Goal: Information Seeking & Learning: Find contact information

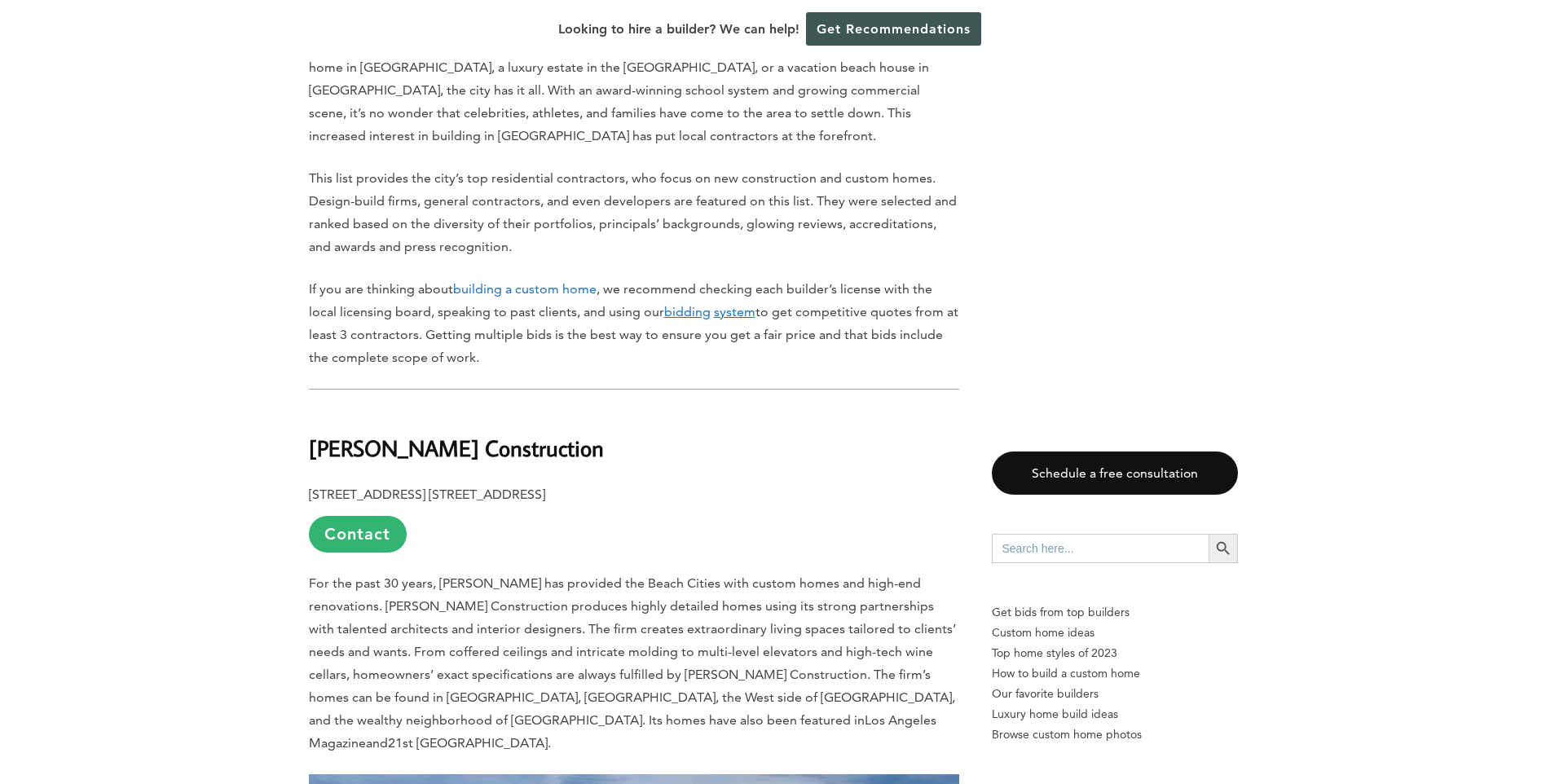
scroll to position [1222, 0]
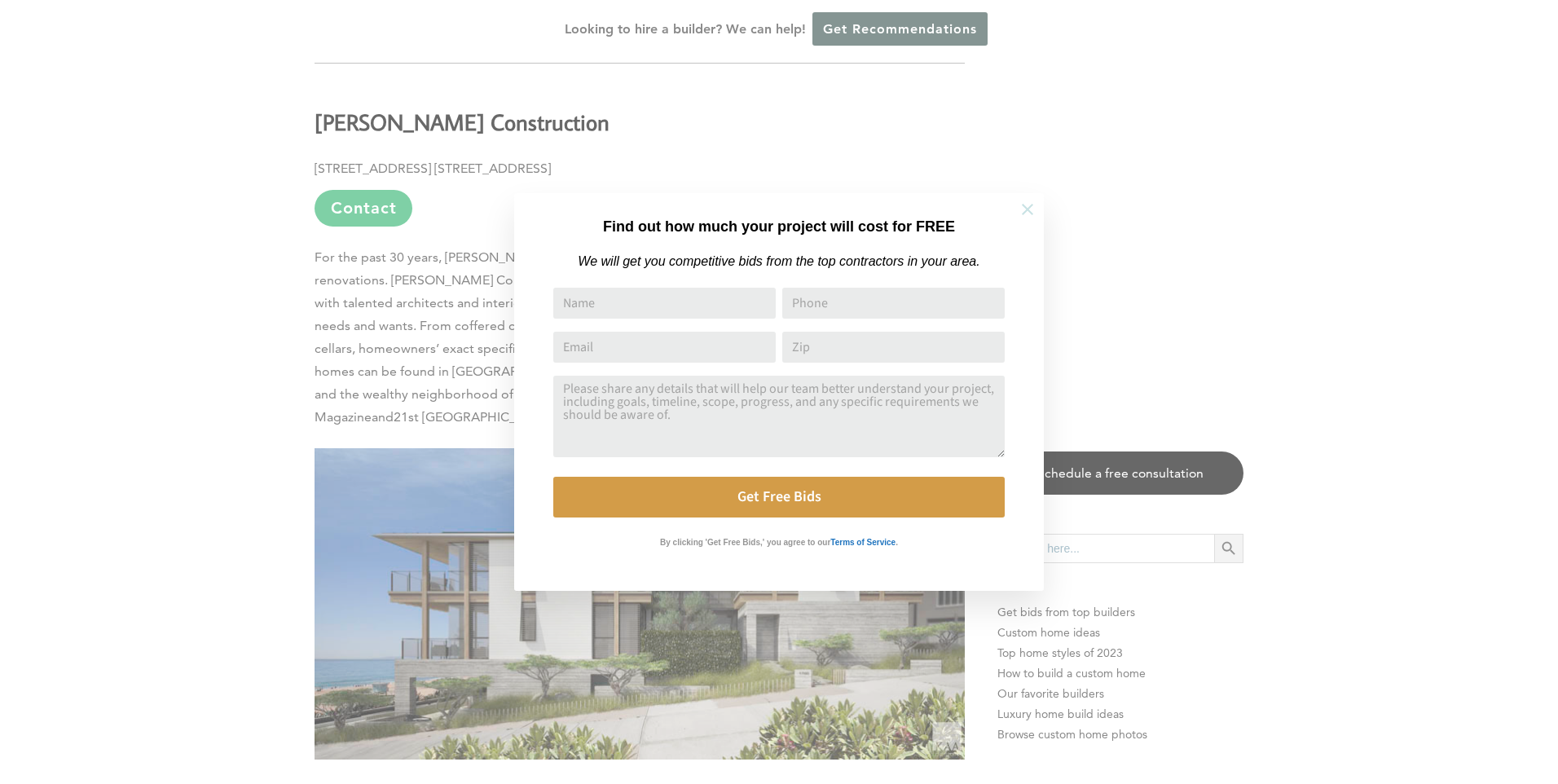
click at [1031, 205] on icon at bounding box center [1028, 209] width 17 height 17
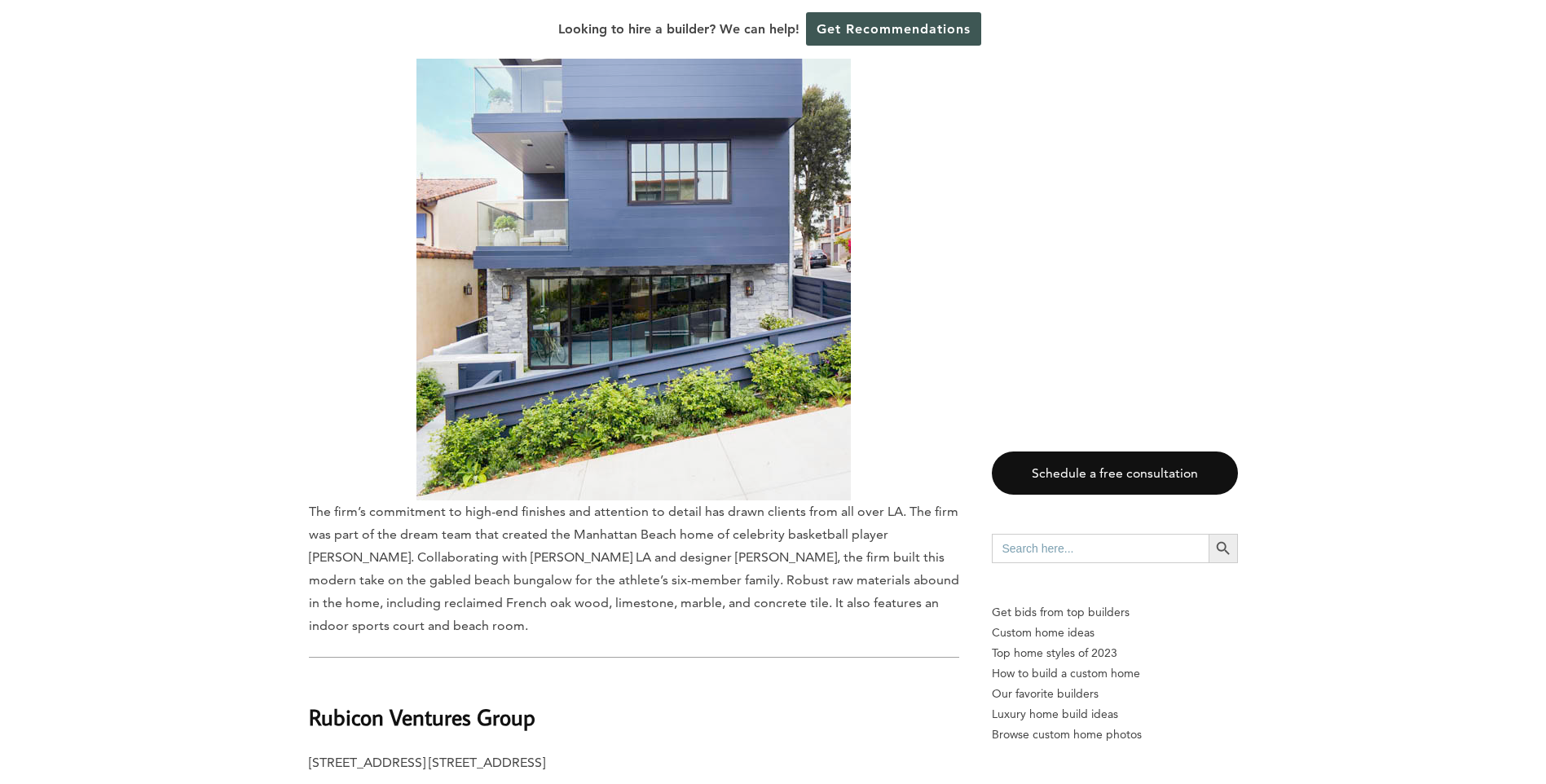
scroll to position [8881, 0]
drag, startPoint x: 562, startPoint y: 371, endPoint x: 571, endPoint y: 375, distance: 9.8
click at [571, 503] on span "The firm was part of the dream team that created the Manhattan Beach home of ce…" at bounding box center [634, 568] width 650 height 130
click at [560, 503] on span "The firm was part of the dream team that created the Manhattan Beach home of ce…" at bounding box center [634, 568] width 650 height 130
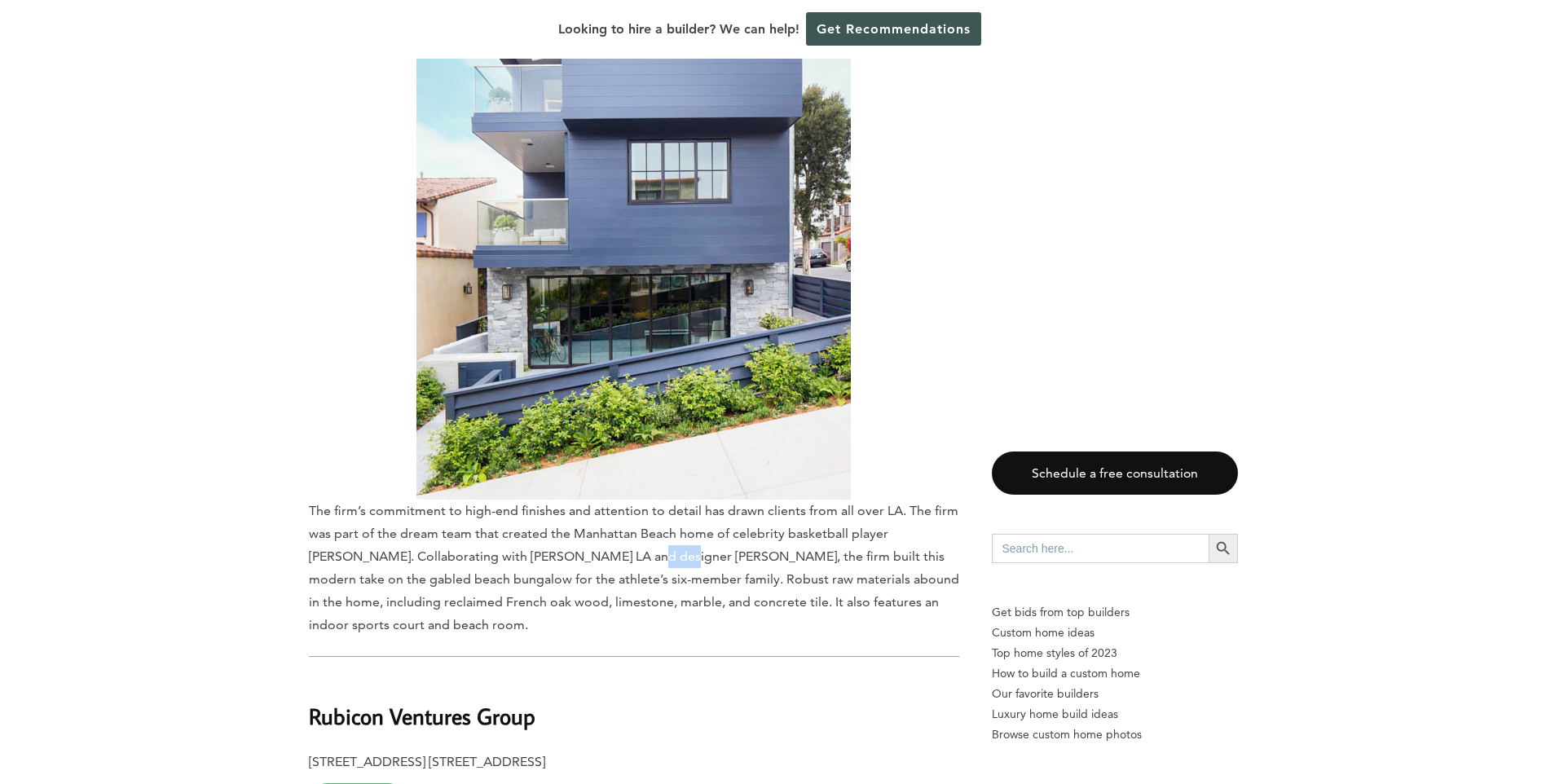
drag, startPoint x: 560, startPoint y: 371, endPoint x: 577, endPoint y: 373, distance: 17.1
click at [577, 503] on span "The firm was part of the dream team that created the Manhattan Beach home of ce…" at bounding box center [634, 568] width 650 height 130
click at [620, 503] on span "The firm was part of the dream team that created the Manhattan Beach home of ce…" at bounding box center [634, 568] width 650 height 130
drag, startPoint x: 620, startPoint y: 373, endPoint x: 565, endPoint y: 369, distance: 55.1
click at [565, 503] on span "The firm was part of the dream team that created the Manhattan Beach home of ce…" at bounding box center [634, 568] width 650 height 130
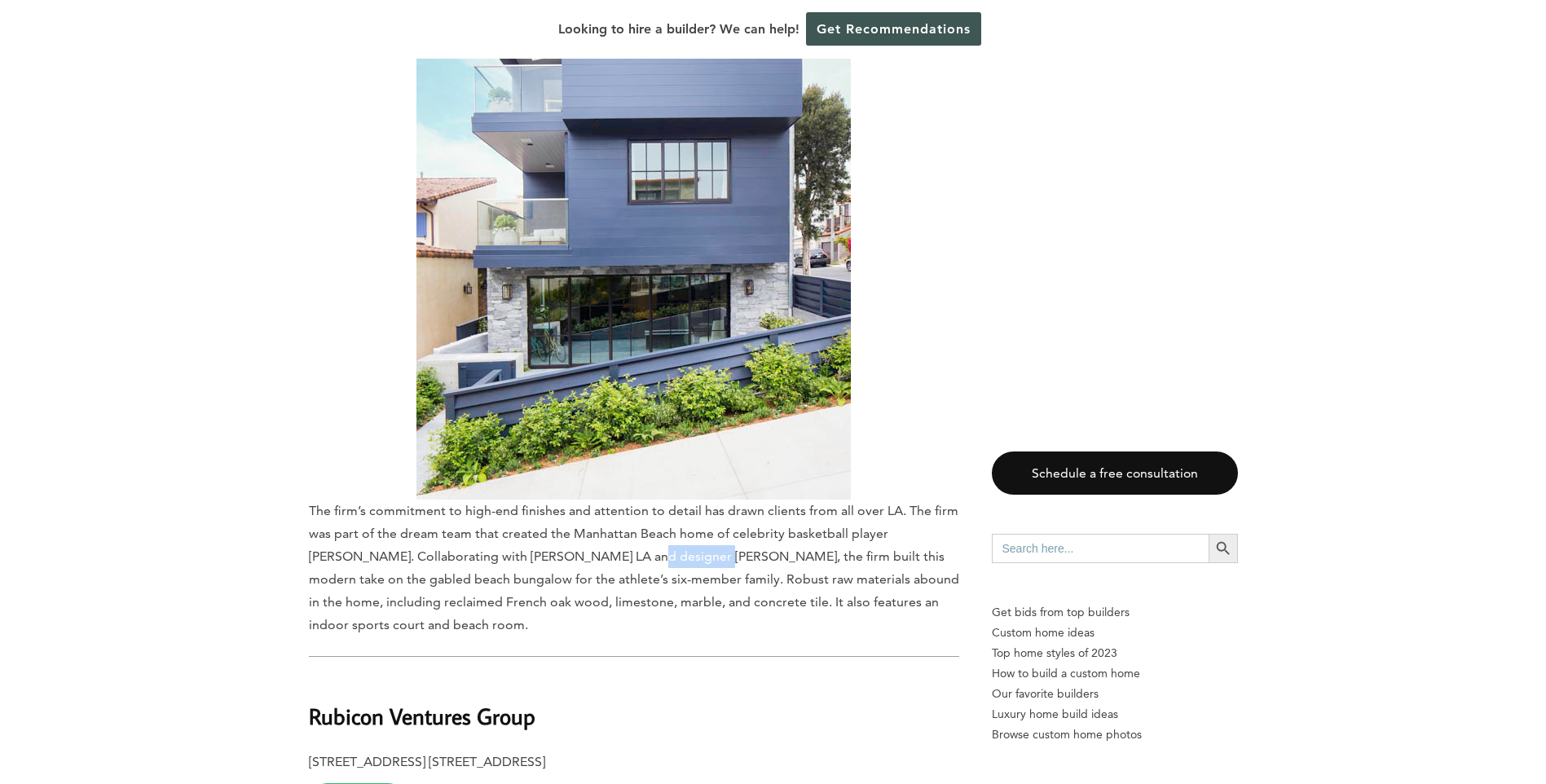
drag, startPoint x: 565, startPoint y: 369, endPoint x: 579, endPoint y: 366, distance: 14.3
copy span "Rini Kundu,"
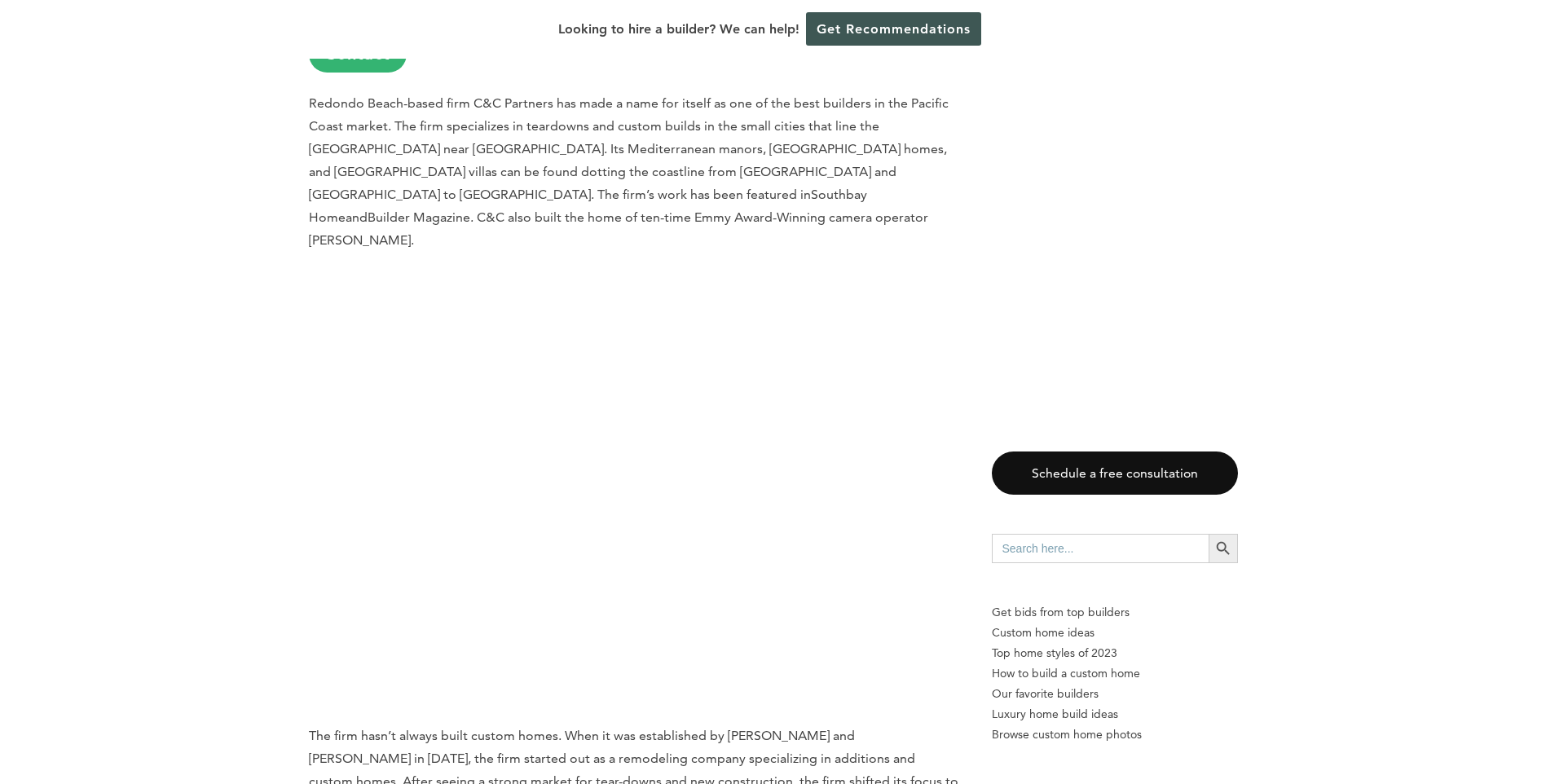
scroll to position [2037, 0]
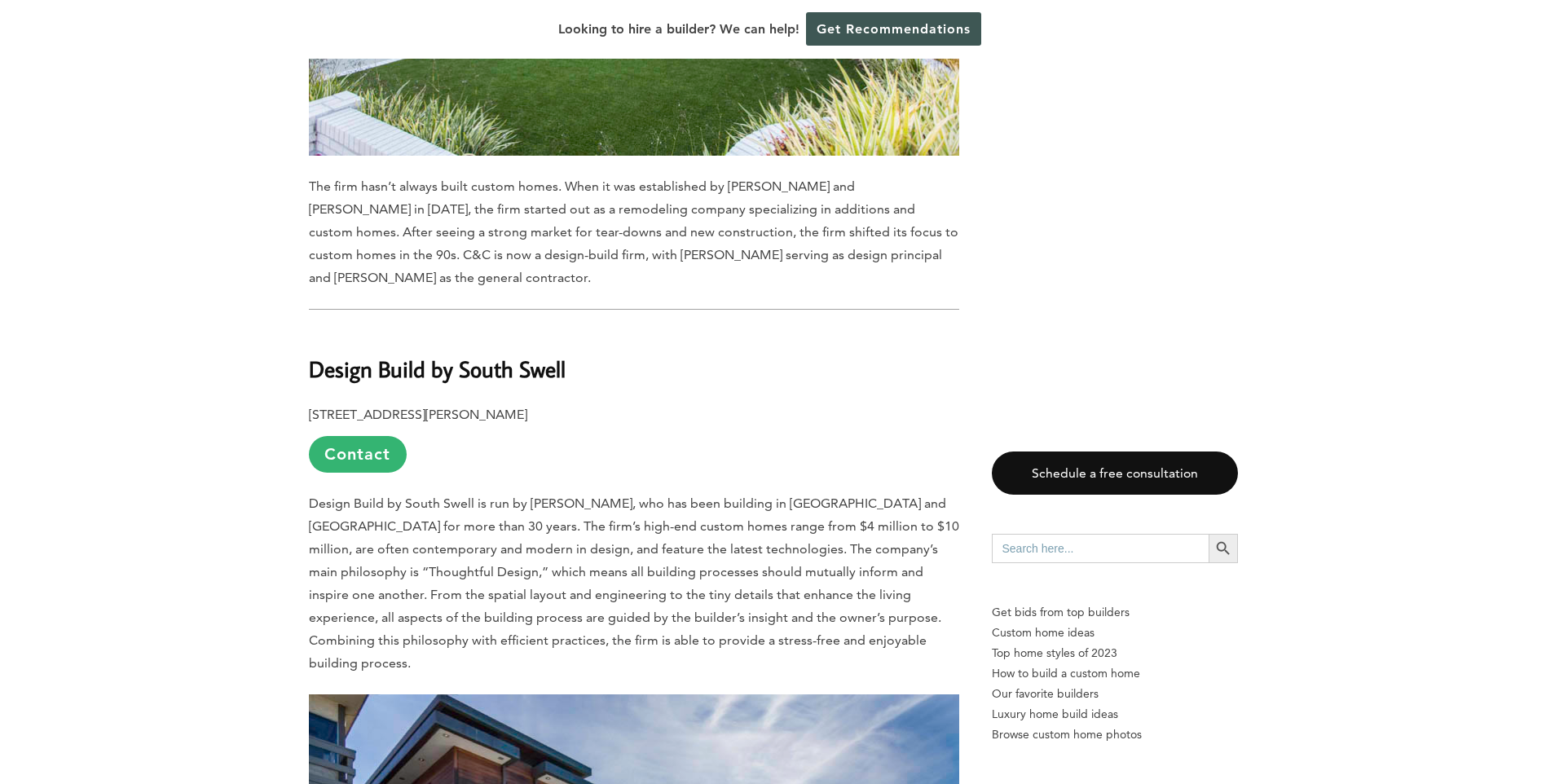
scroll to position [2770, 0]
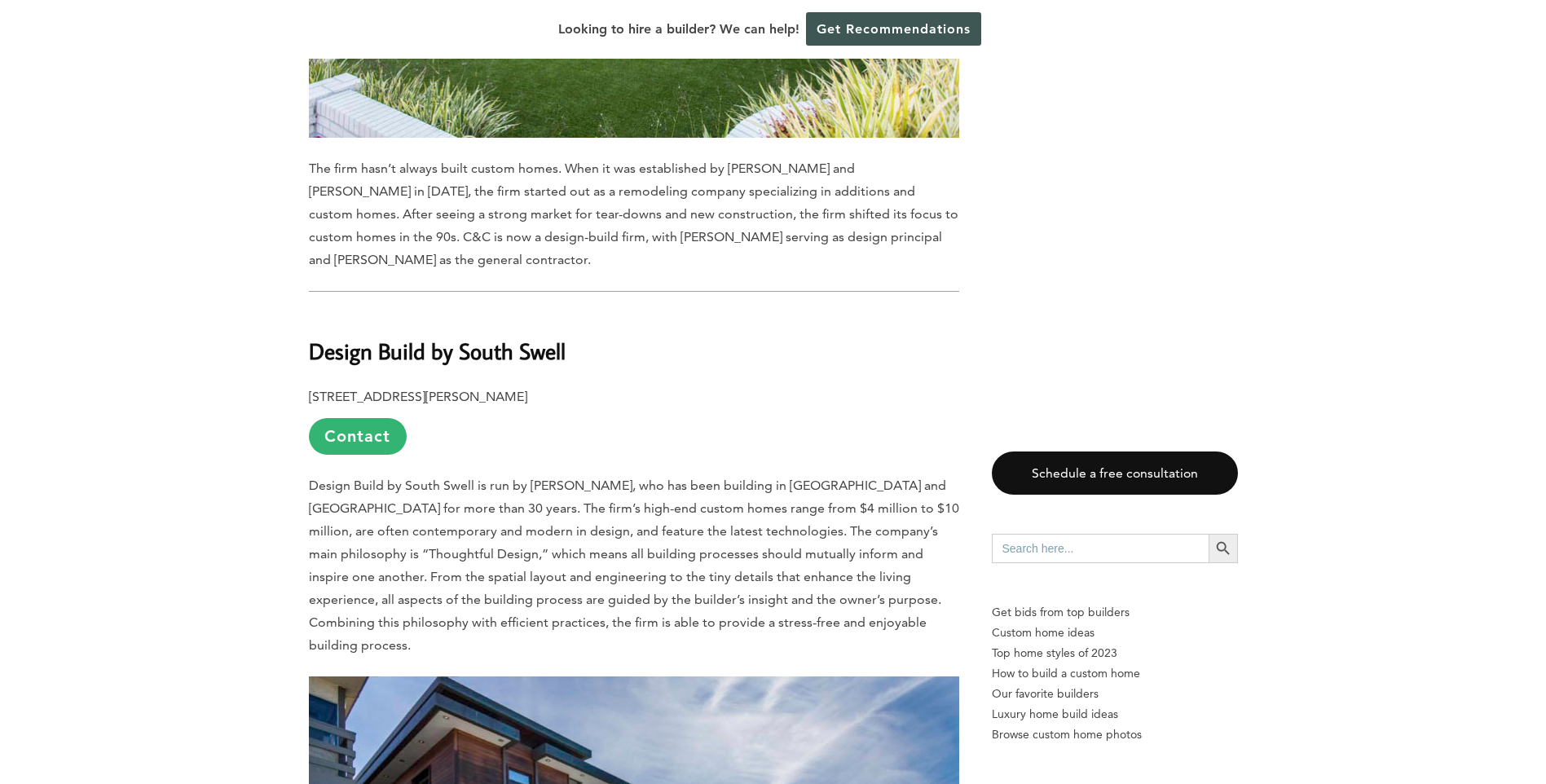
click at [326, 386] on p "1307 Curtis Ave., Manhattan Beach, CA 90266 Contact" at bounding box center [634, 420] width 650 height 69
drag, startPoint x: 326, startPoint y: 365, endPoint x: 331, endPoint y: 385, distance: 20.6
click at [331, 418] on link "Contact" at bounding box center [358, 436] width 98 height 37
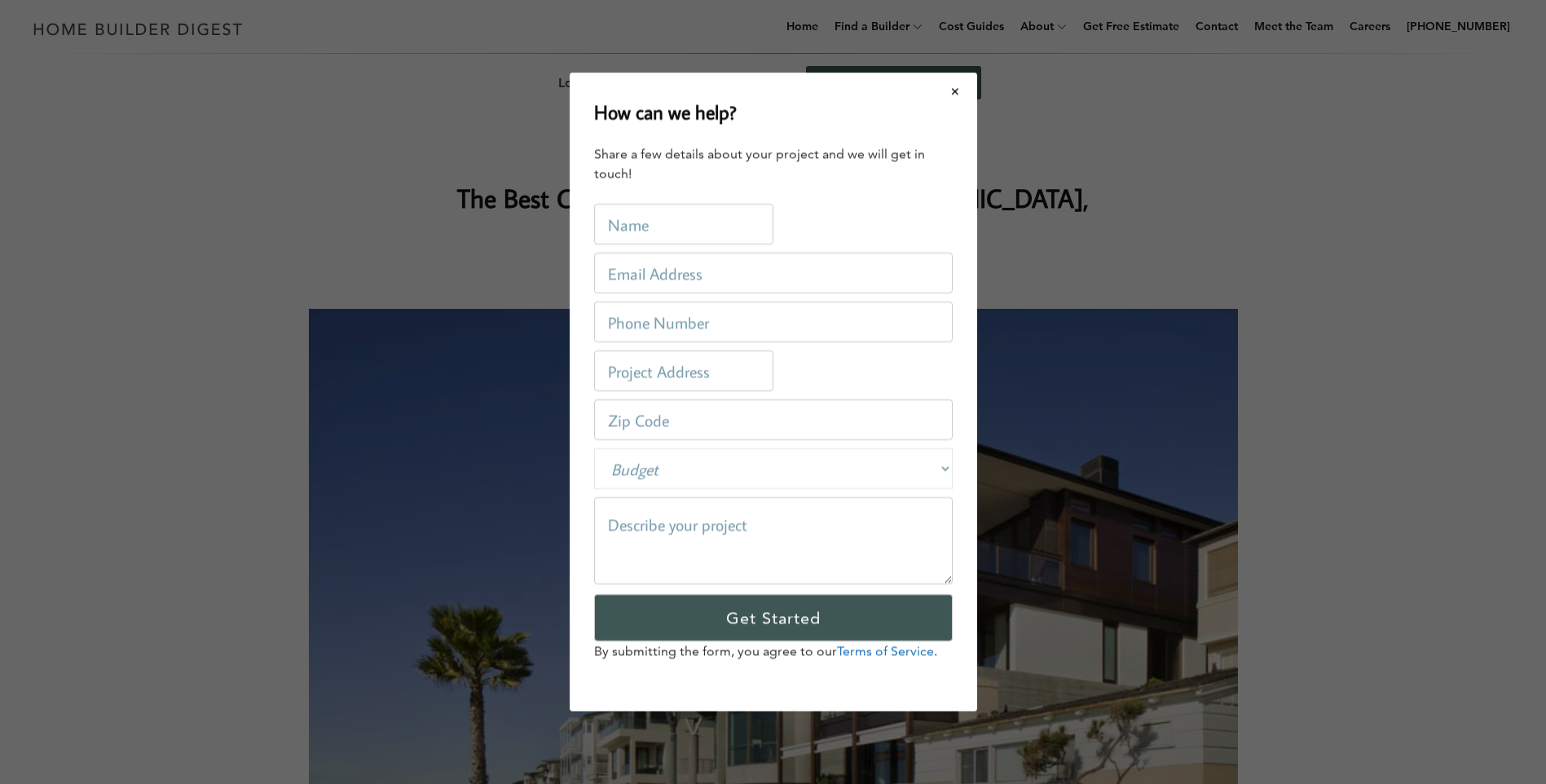
scroll to position [0, 0]
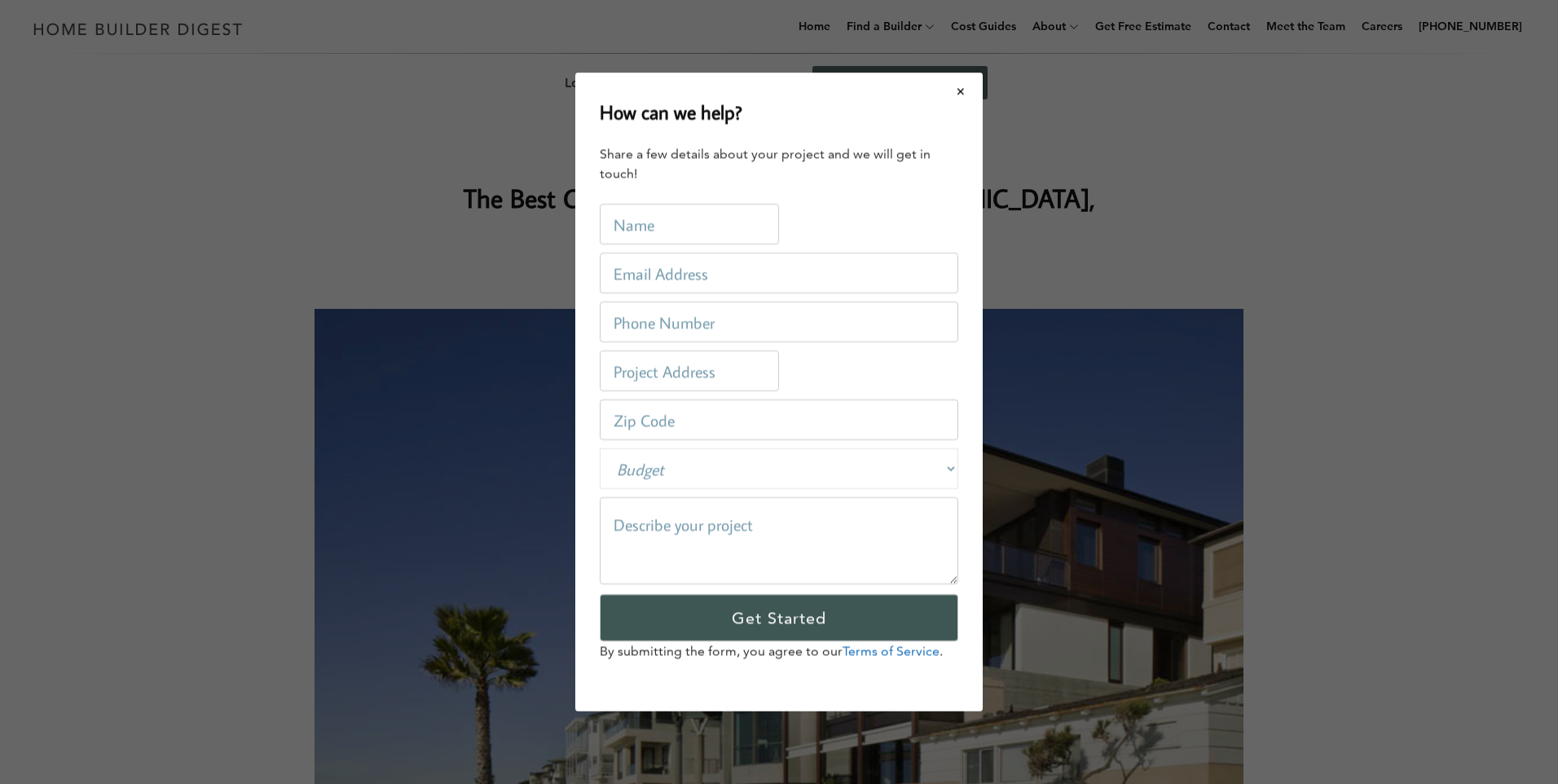
click at [965, 84] on button "Close modal" at bounding box center [961, 91] width 44 height 34
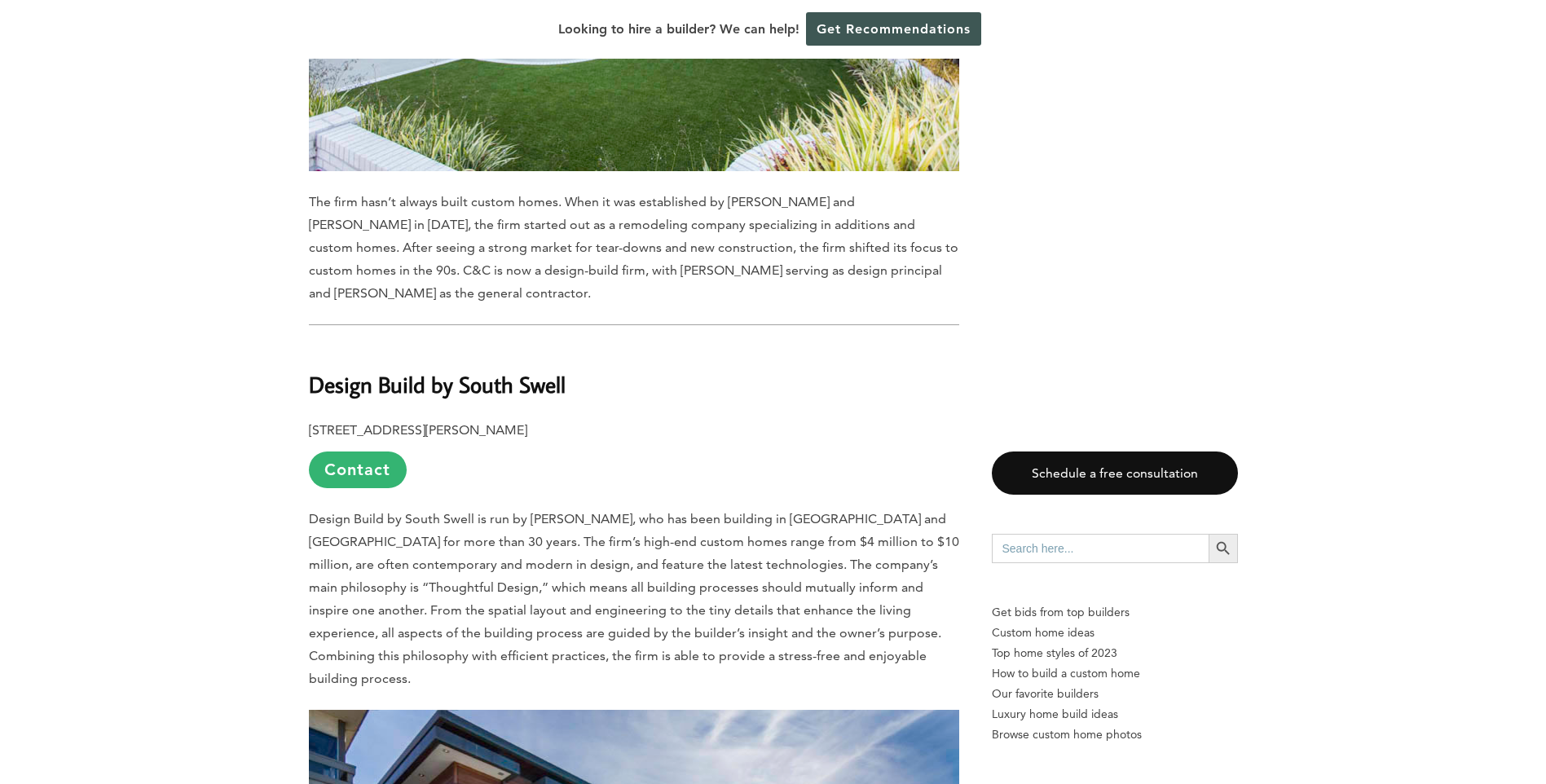
scroll to position [2933, 0]
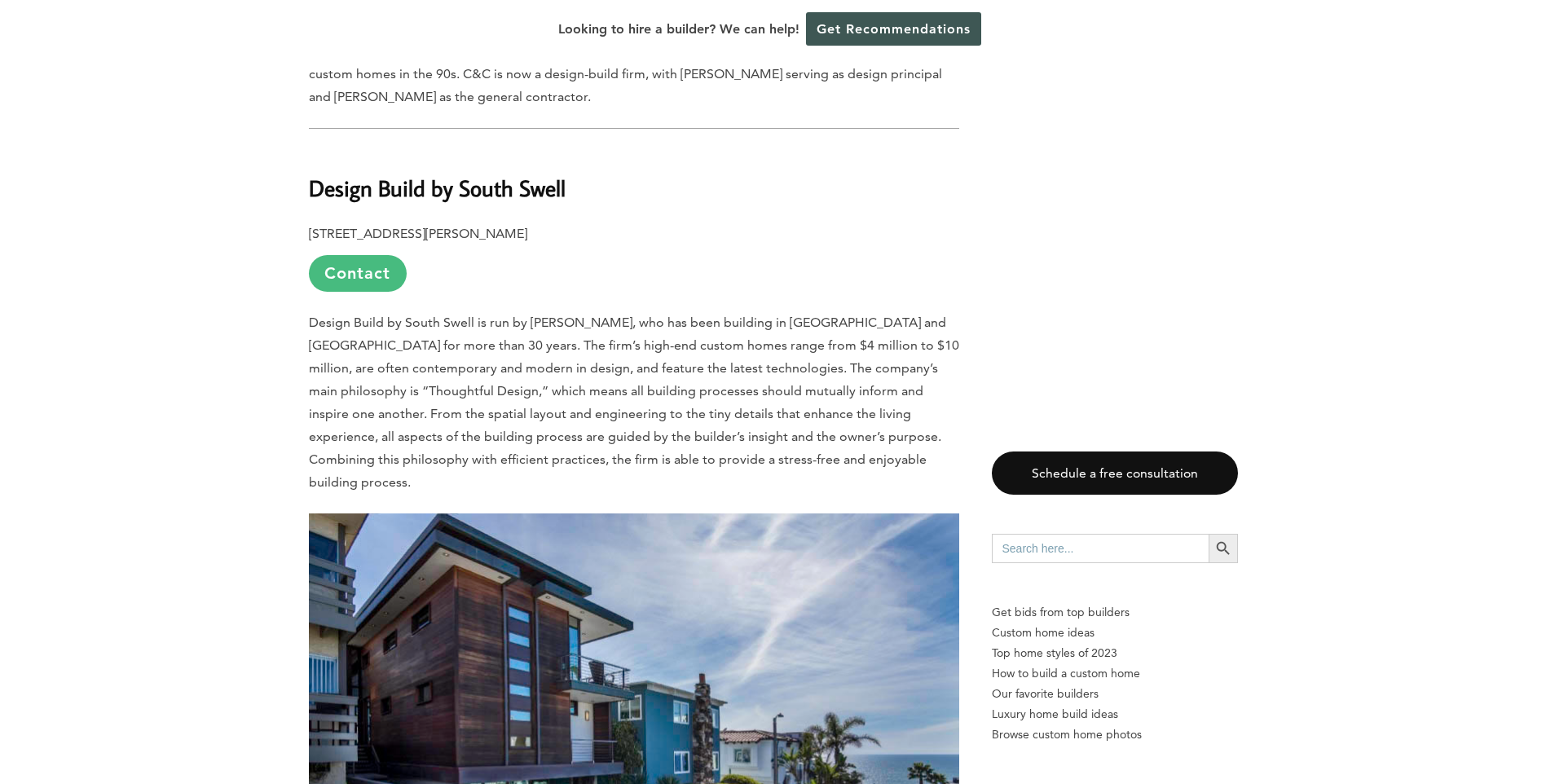
click at [345, 255] on link "Contact" at bounding box center [358, 273] width 98 height 37
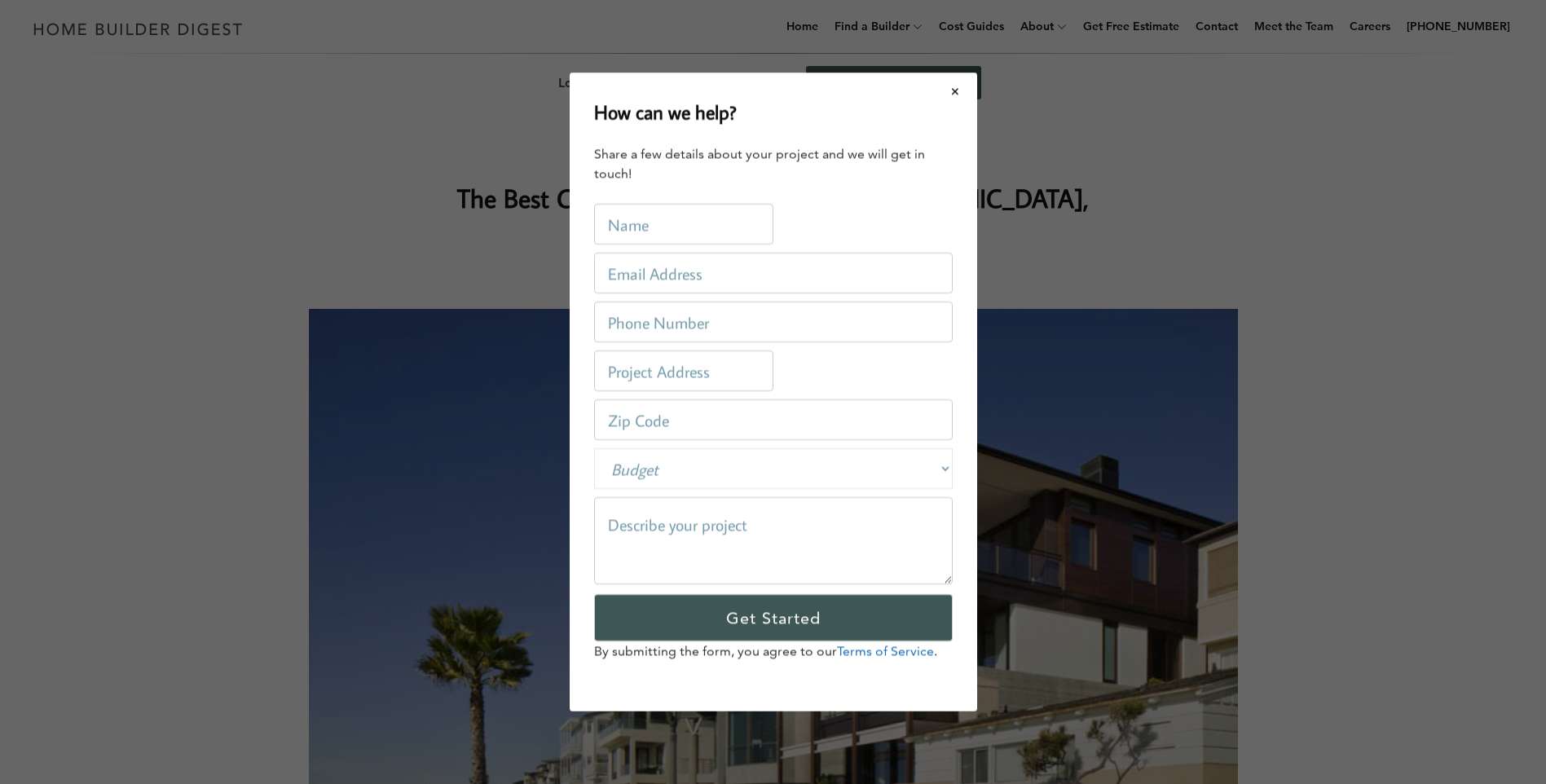
scroll to position [0, 0]
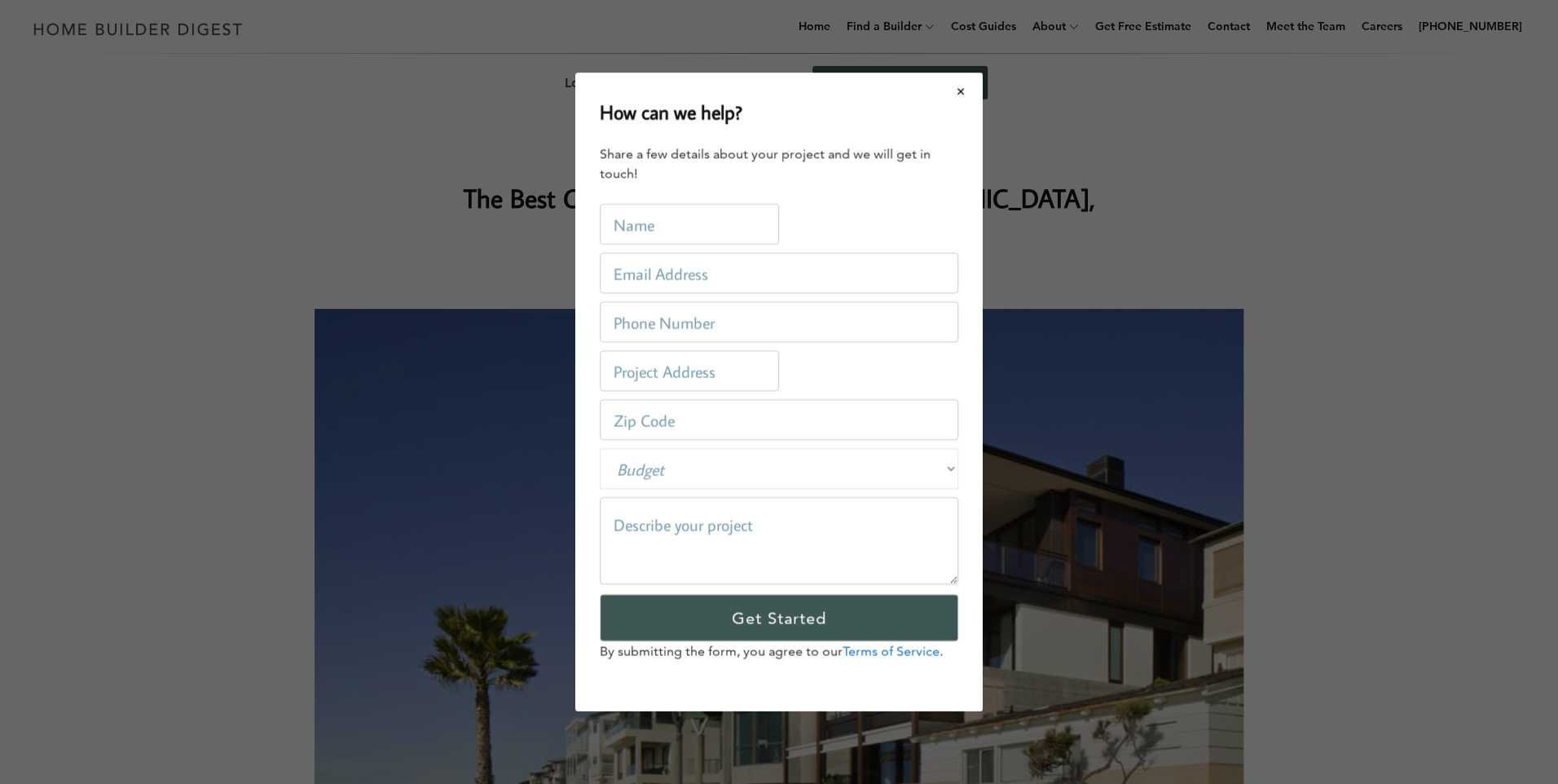
click at [345, 238] on div "How can we help? Share a few details about your project and we will get in touc…" at bounding box center [779, 392] width 1558 height 784
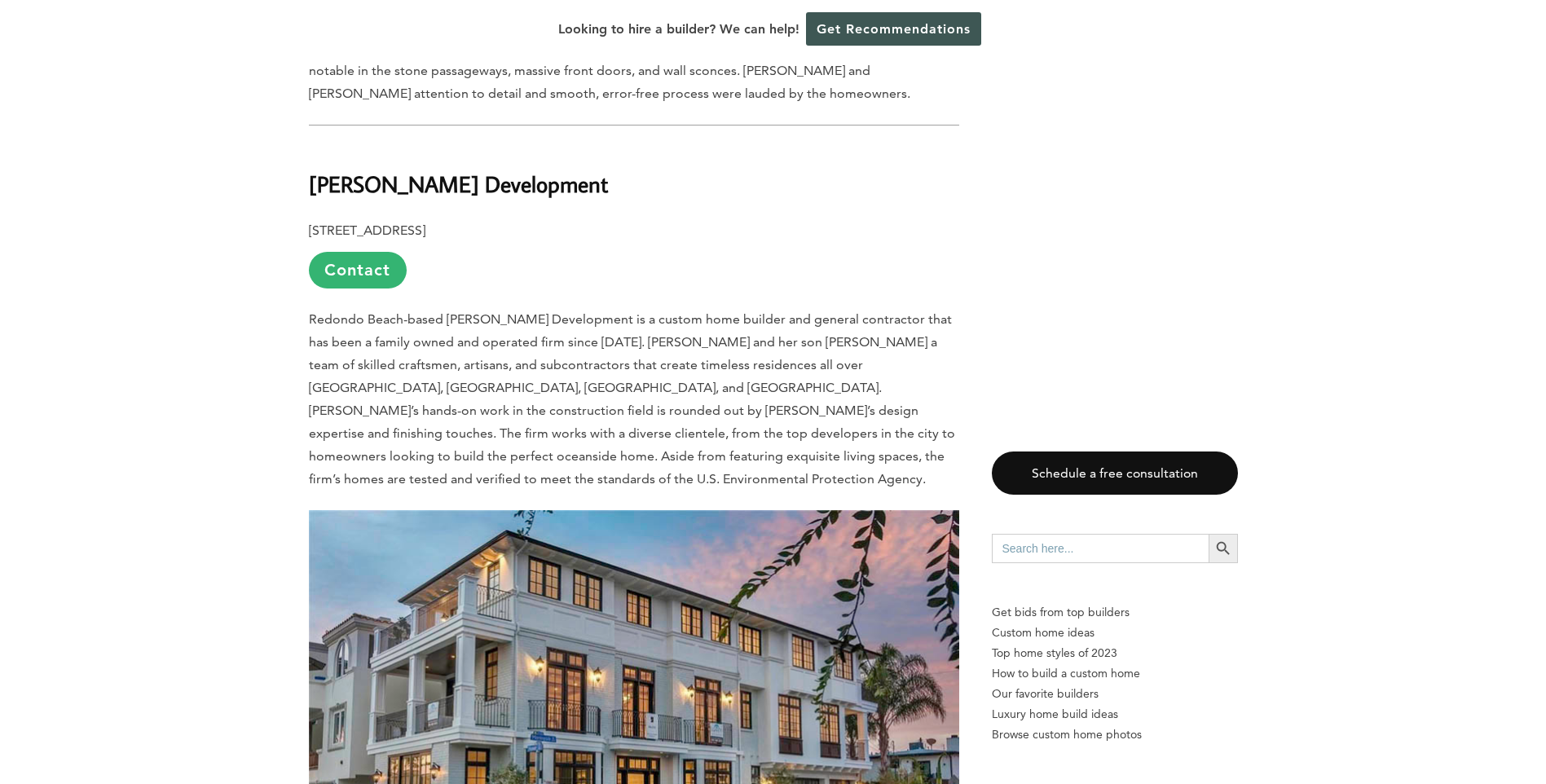
scroll to position [5459, 0]
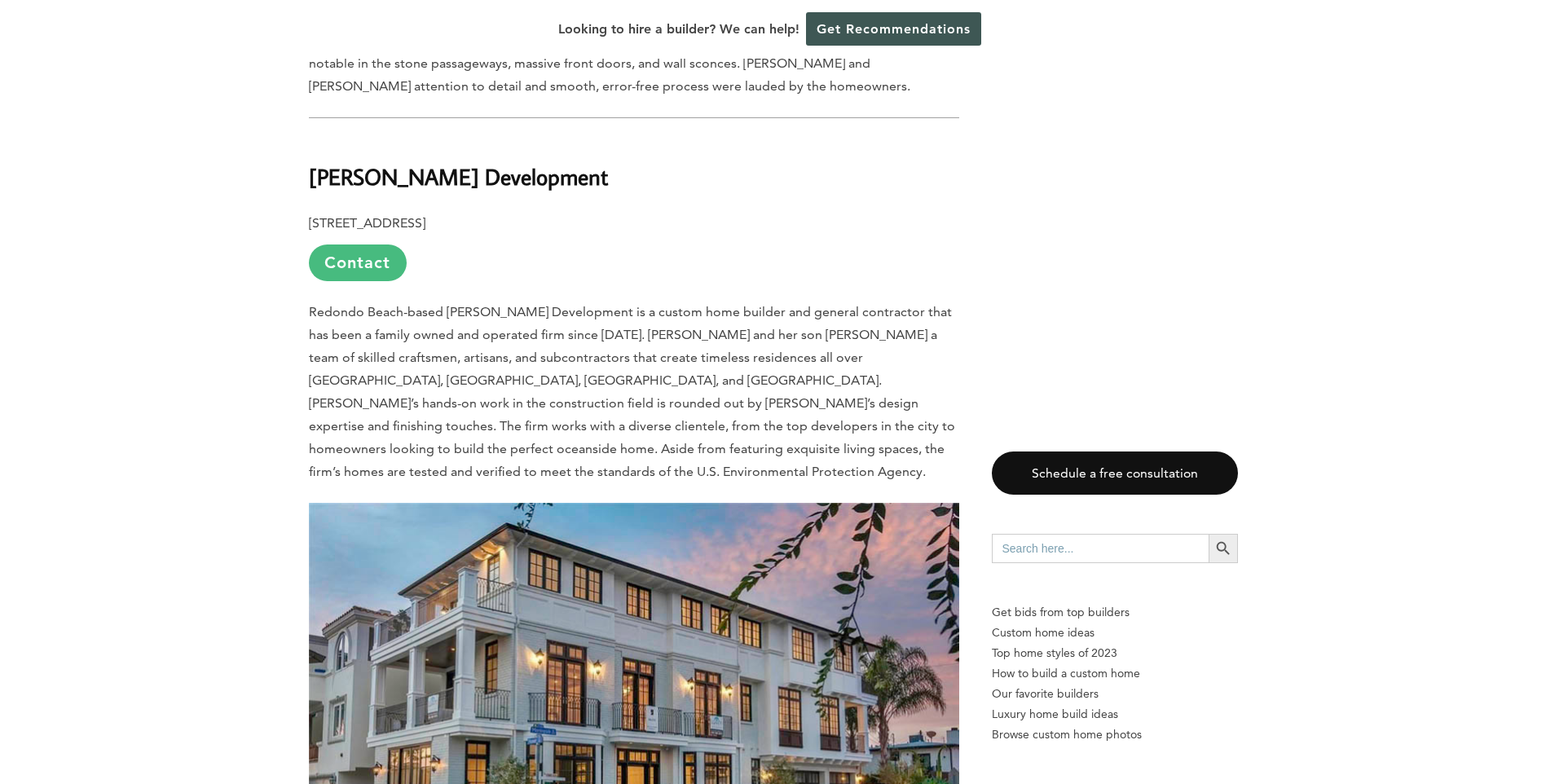
click at [362, 244] on link "Contact" at bounding box center [358, 263] width 98 height 37
click at [0, 0] on div "How can we help? Share a few details about your project and we will get in touc…" at bounding box center [0, 0] width 0 height 0
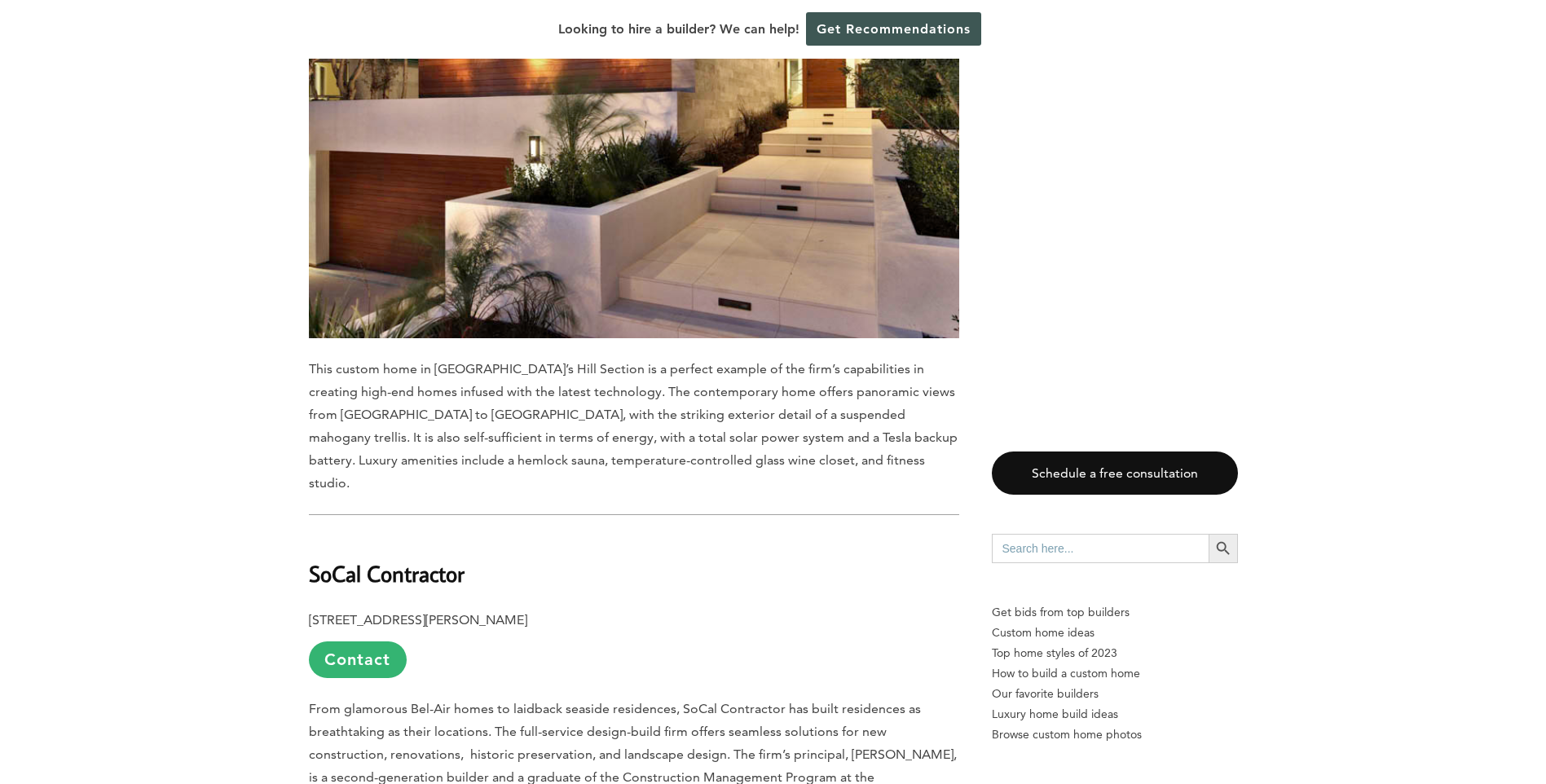
scroll to position [13163, 0]
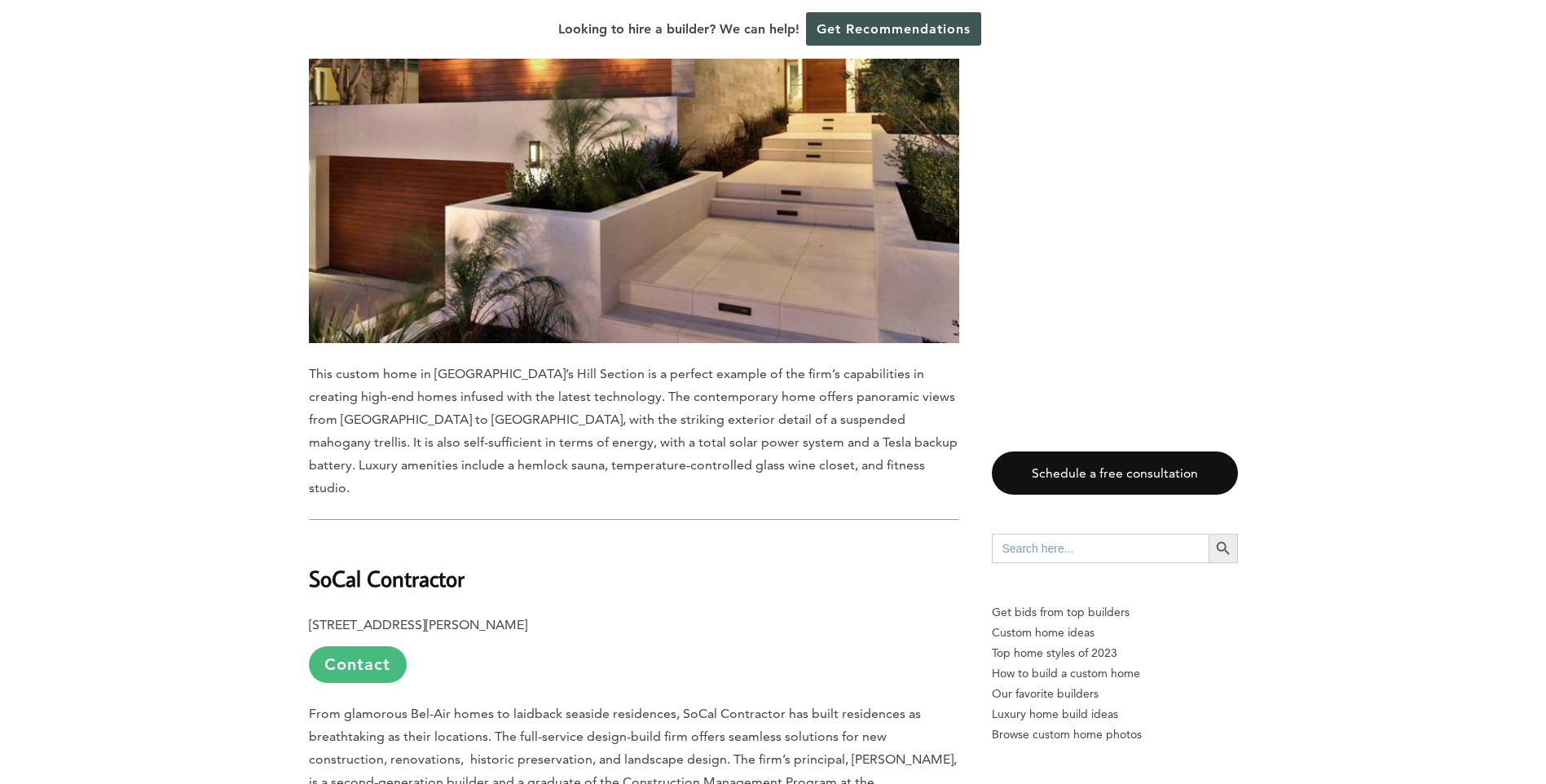
click at [347, 646] on link "Contact" at bounding box center [358, 665] width 98 height 37
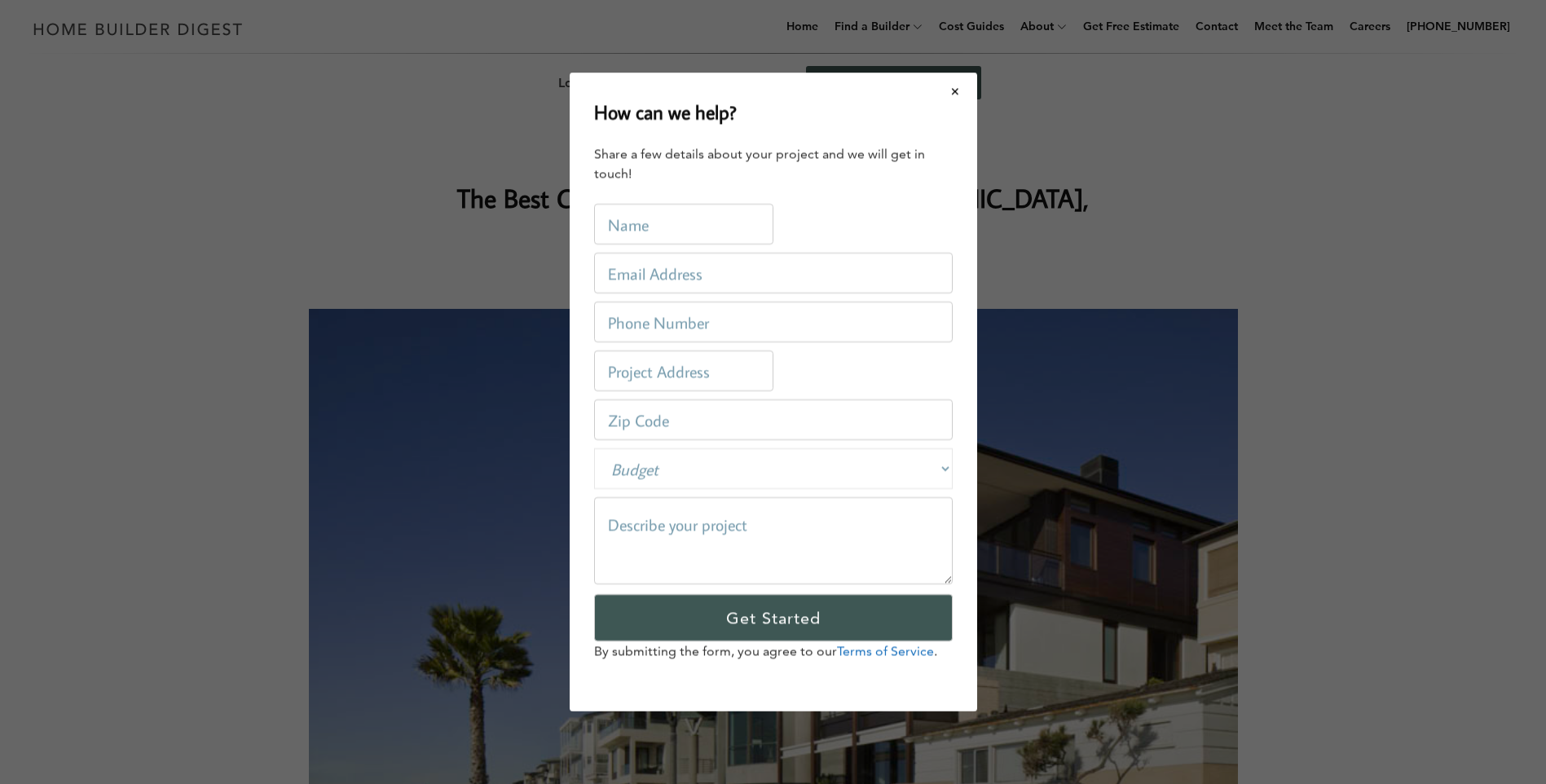
scroll to position [0, 0]
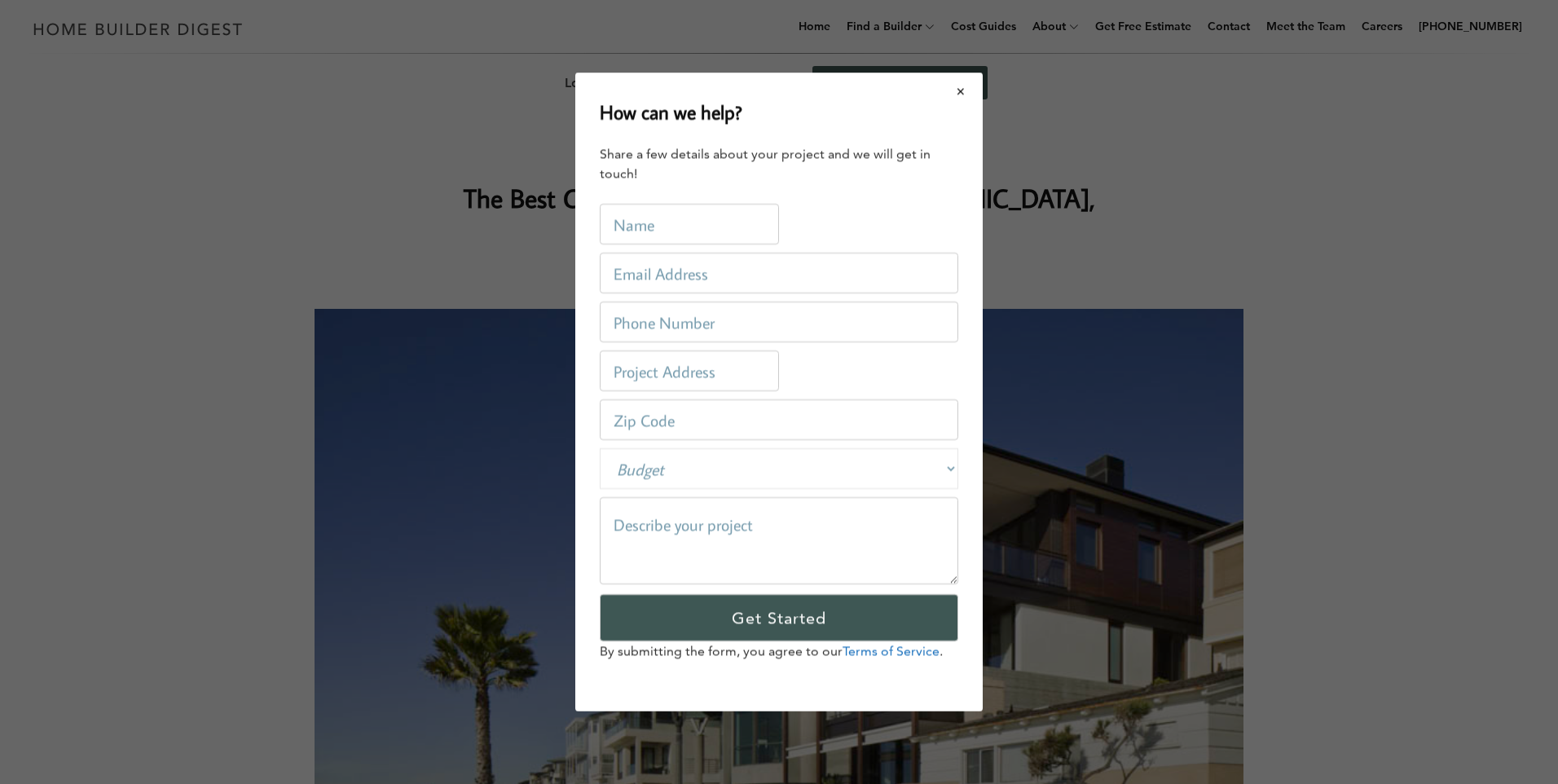
click at [967, 82] on button "Close modal" at bounding box center [961, 91] width 44 height 34
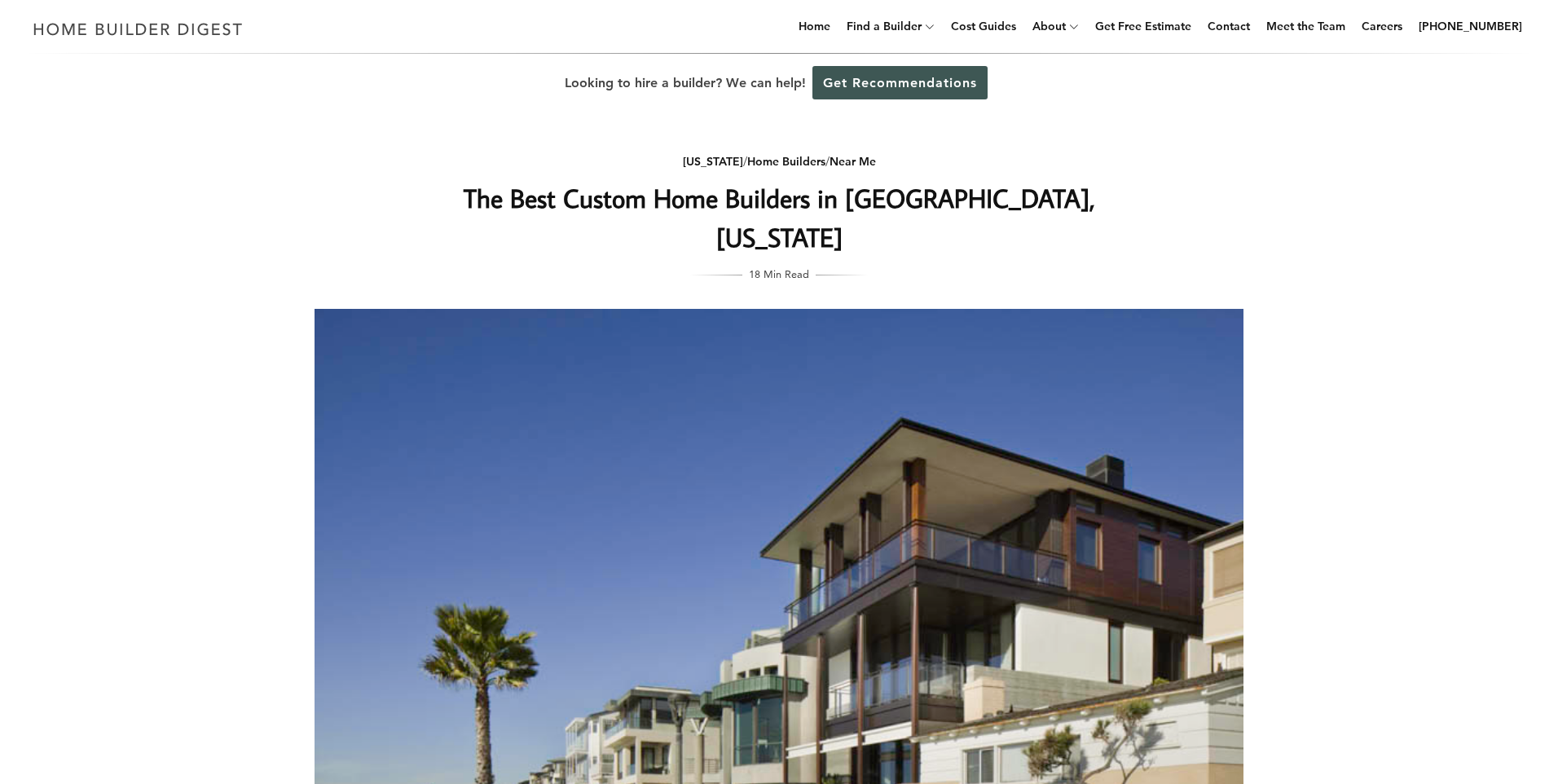
click at [967, 82] on link "Get Recommendations" at bounding box center [900, 82] width 175 height 33
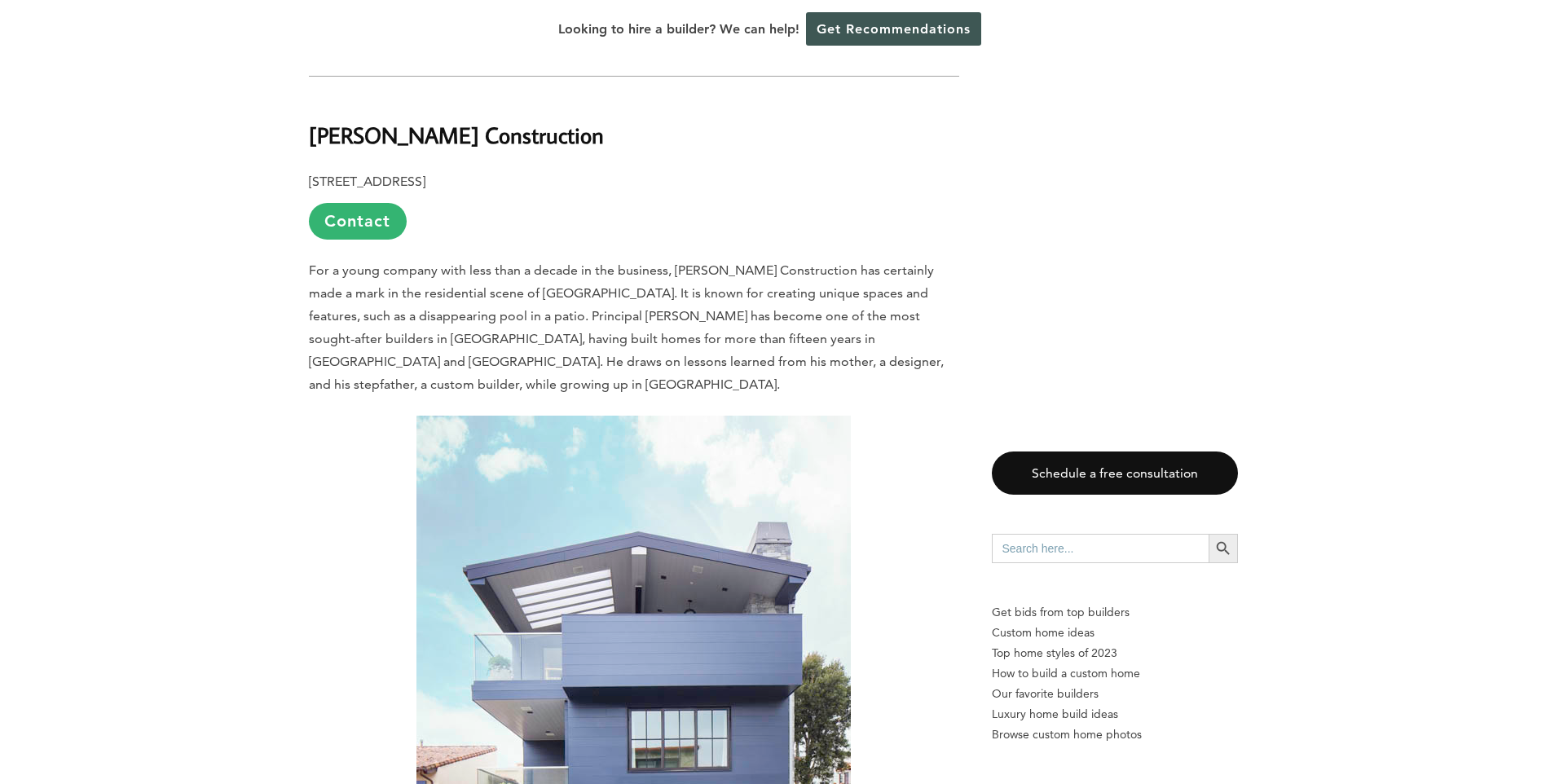
scroll to position [8229, 0]
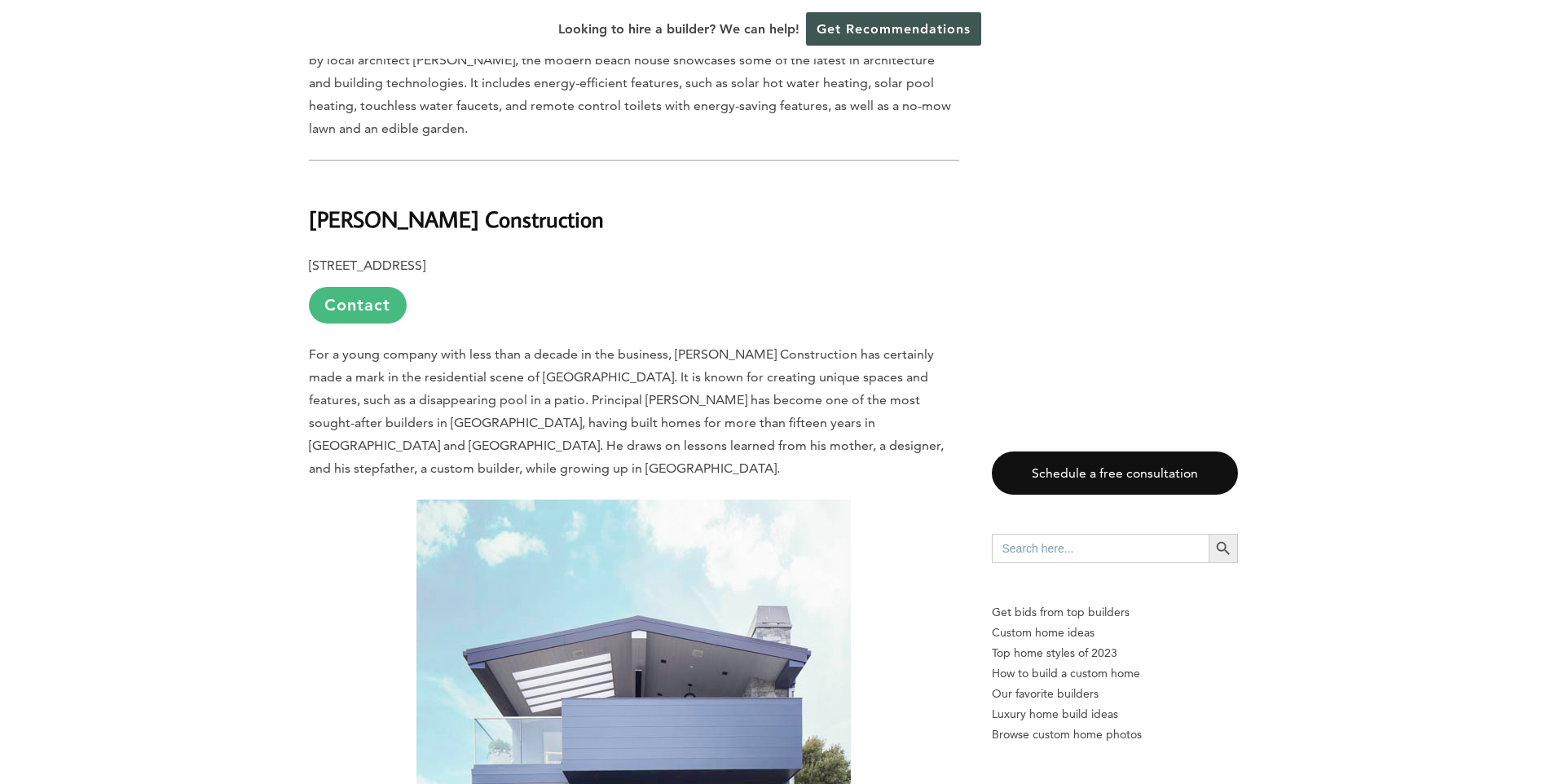
click at [363, 287] on link "Contact" at bounding box center [358, 305] width 98 height 37
click at [0, 0] on div "How can we help? Share a few details about your project and we will get in touc…" at bounding box center [0, 0] width 0 height 0
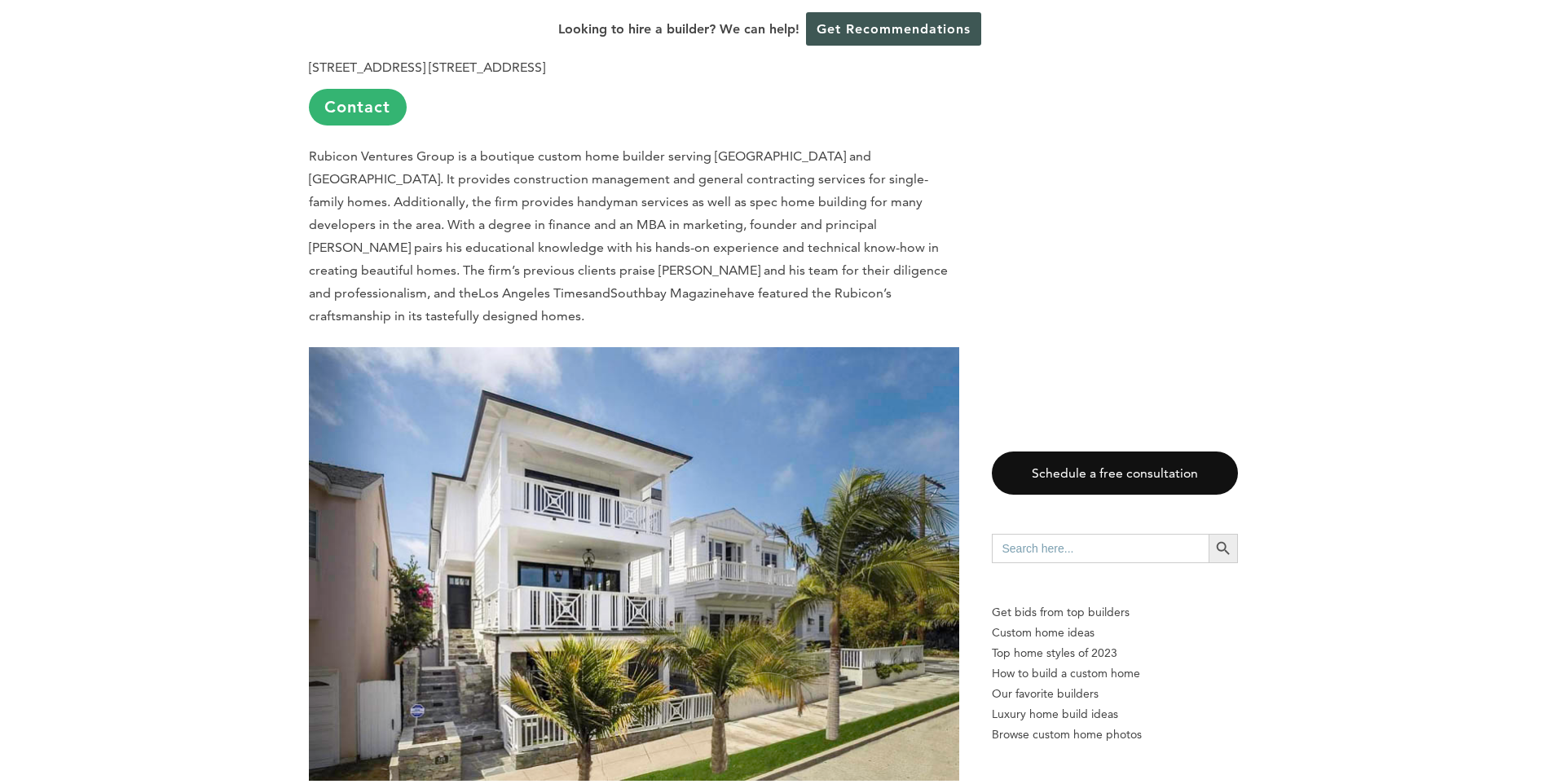
scroll to position [9940, 0]
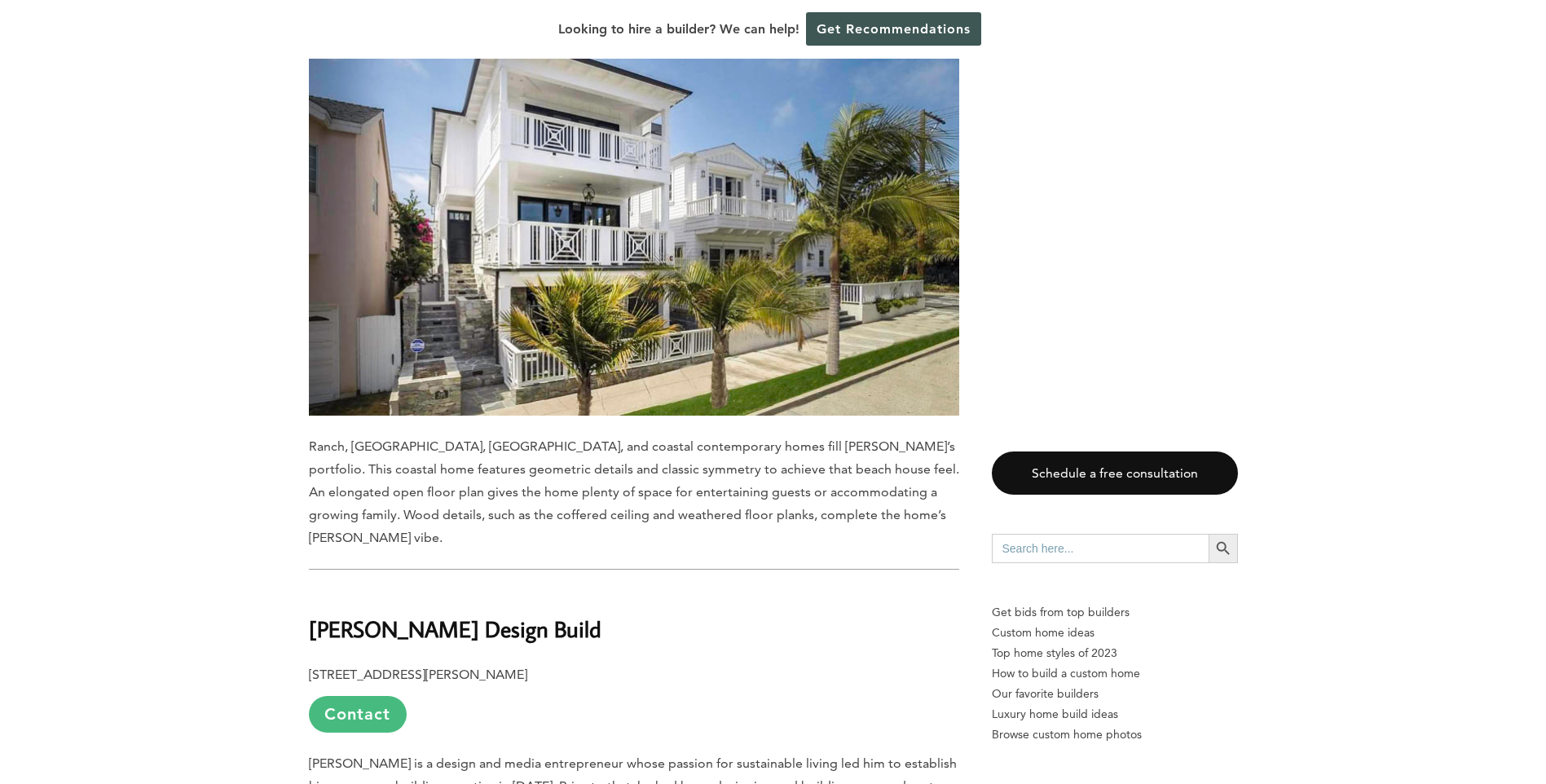
click at [363, 696] on link "Contact" at bounding box center [358, 714] width 98 height 37
click at [0, 0] on div "How can we help? Share a few details about your project and we will get in touc…" at bounding box center [0, 0] width 0 height 0
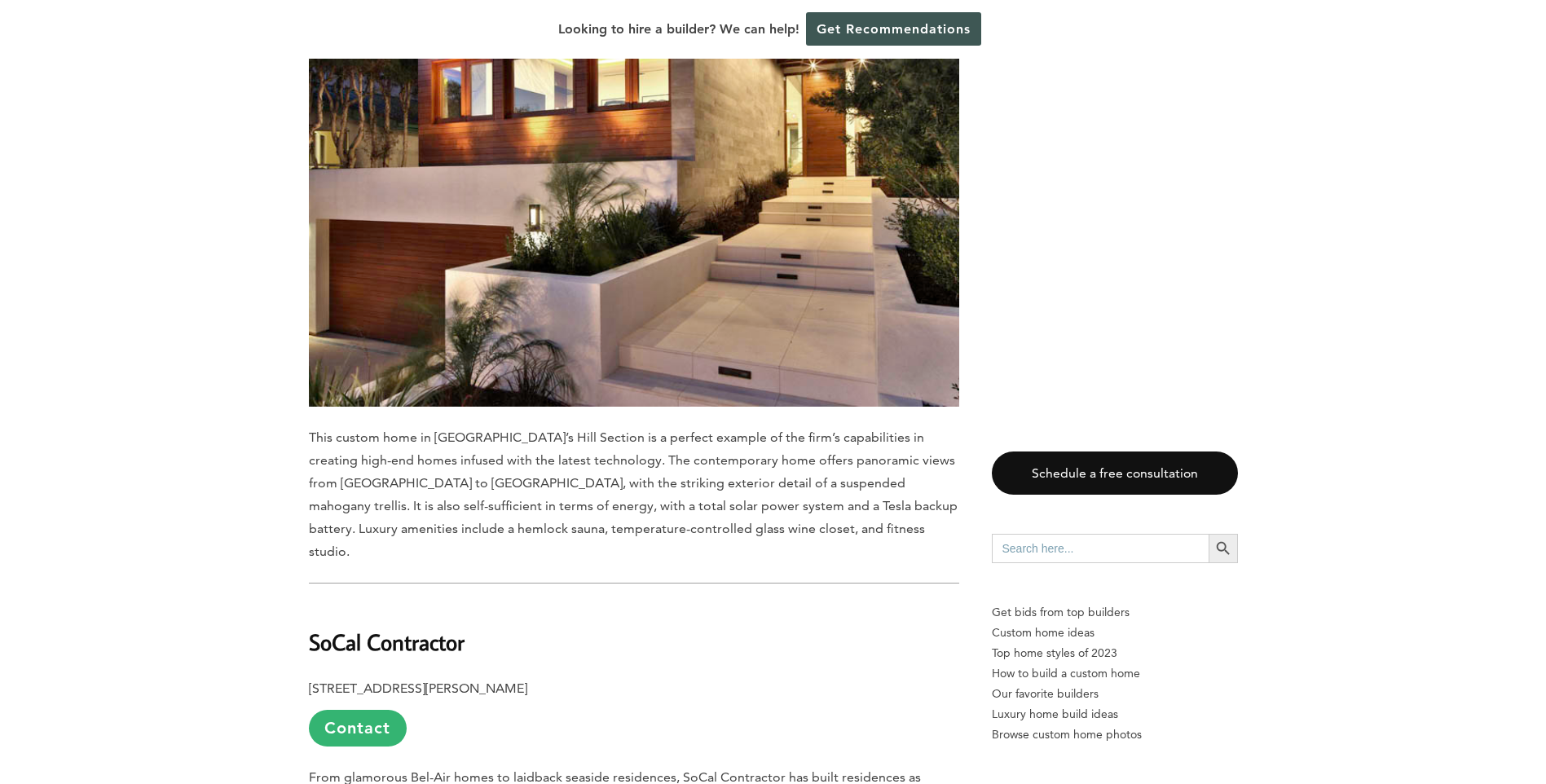
scroll to position [13199, 0]
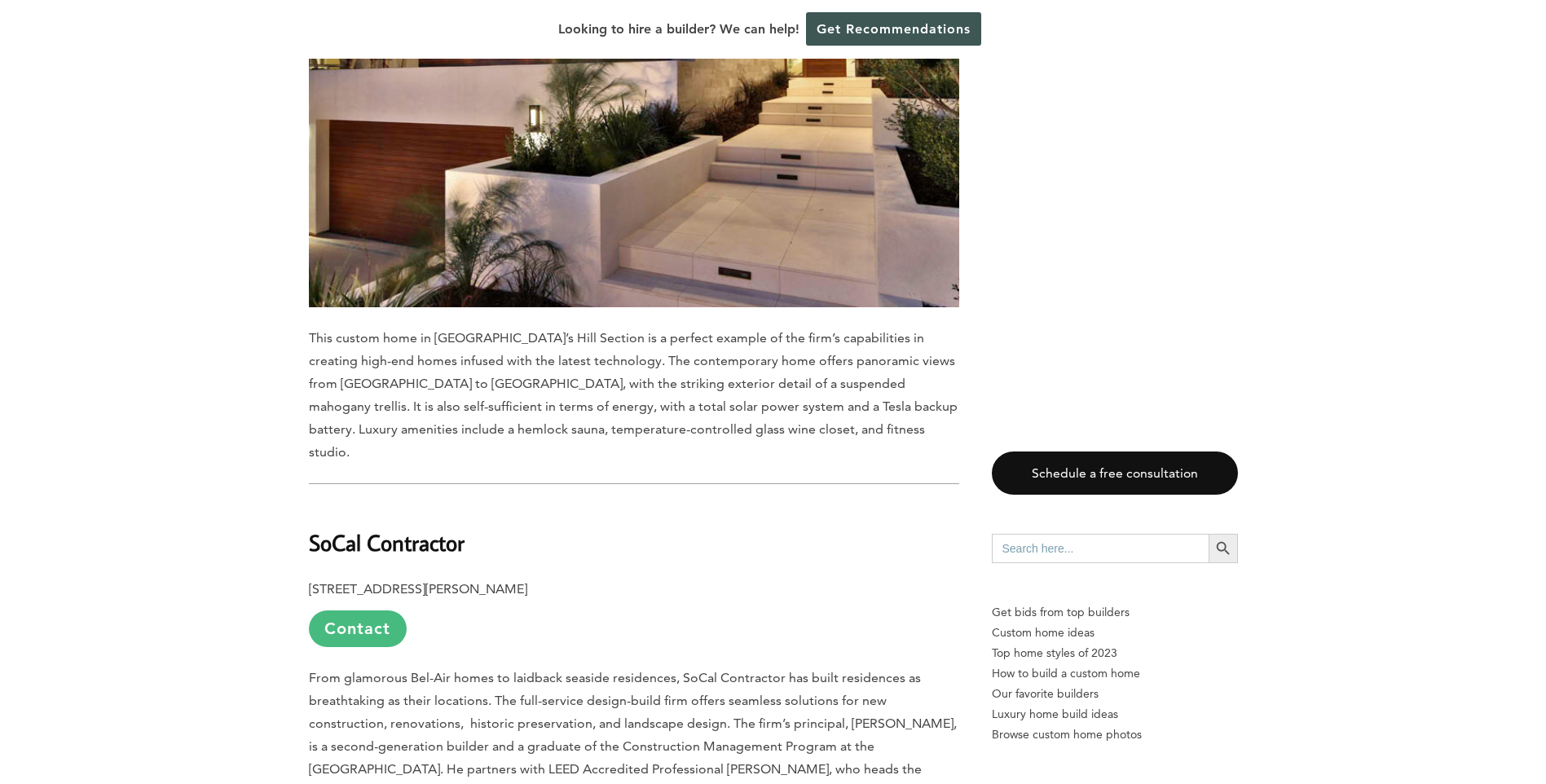
click at [374, 611] on link "Contact" at bounding box center [358, 629] width 98 height 37
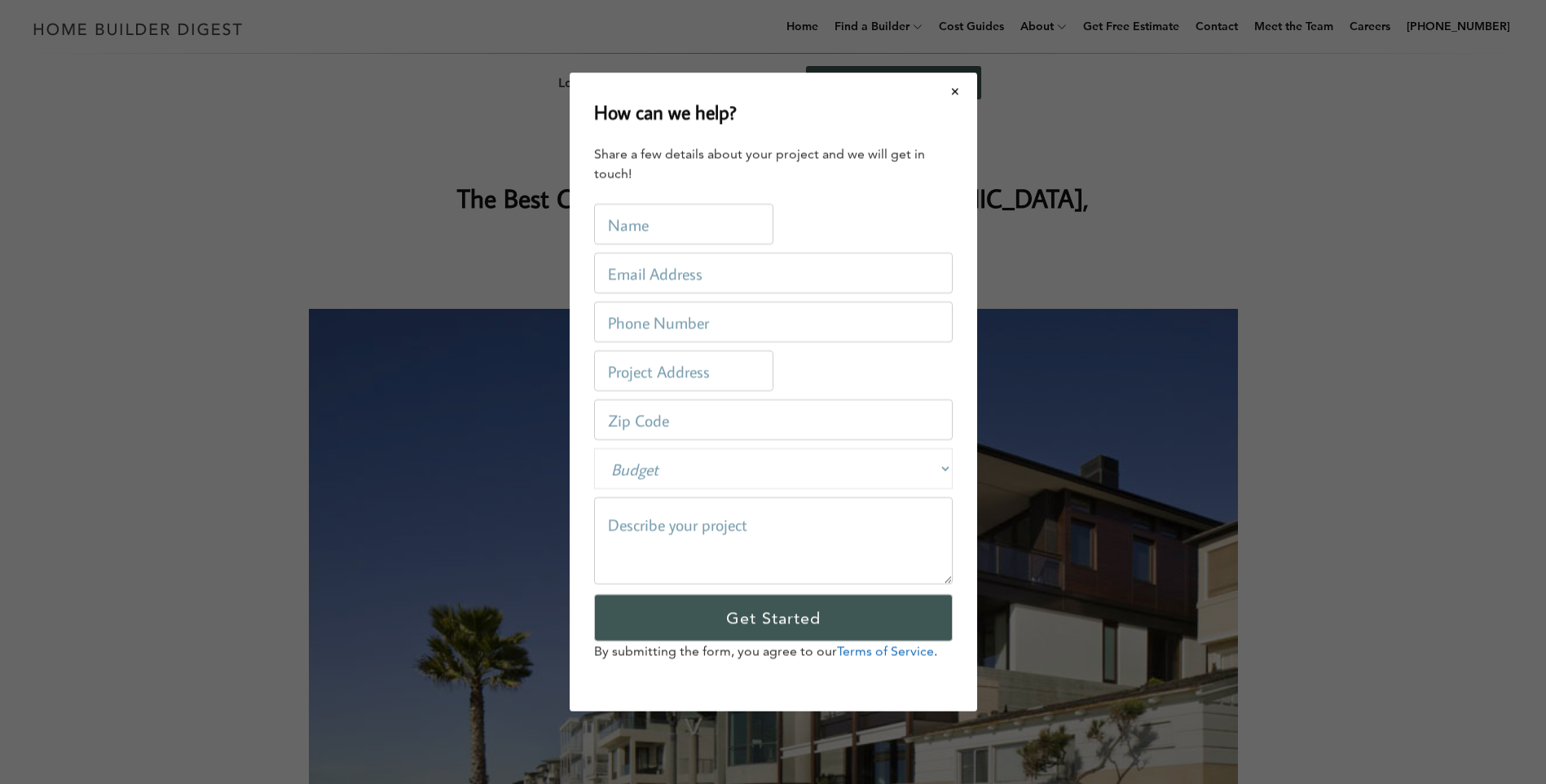
scroll to position [0, 0]
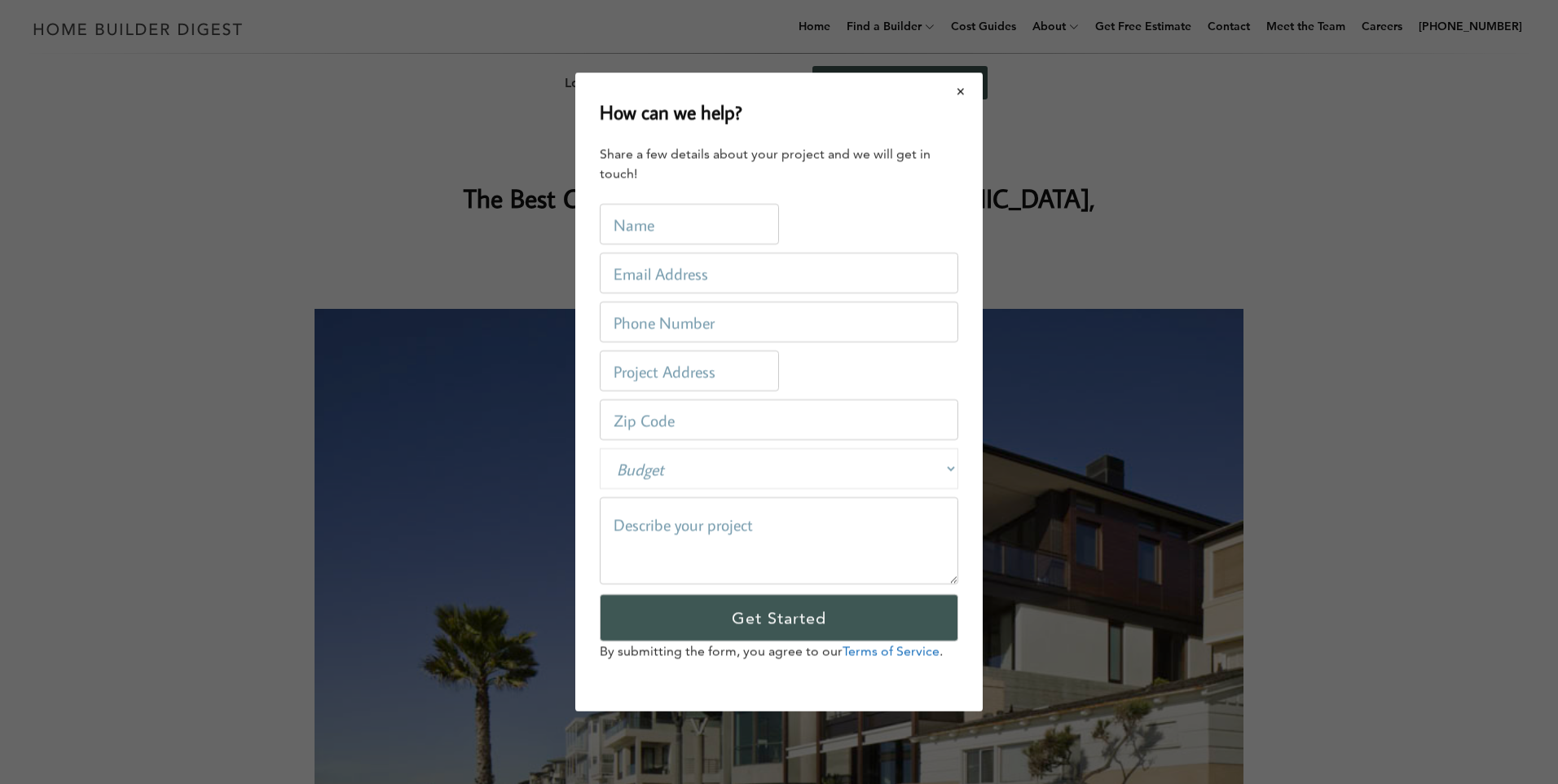
click at [958, 90] on button "Close modal" at bounding box center [961, 91] width 44 height 34
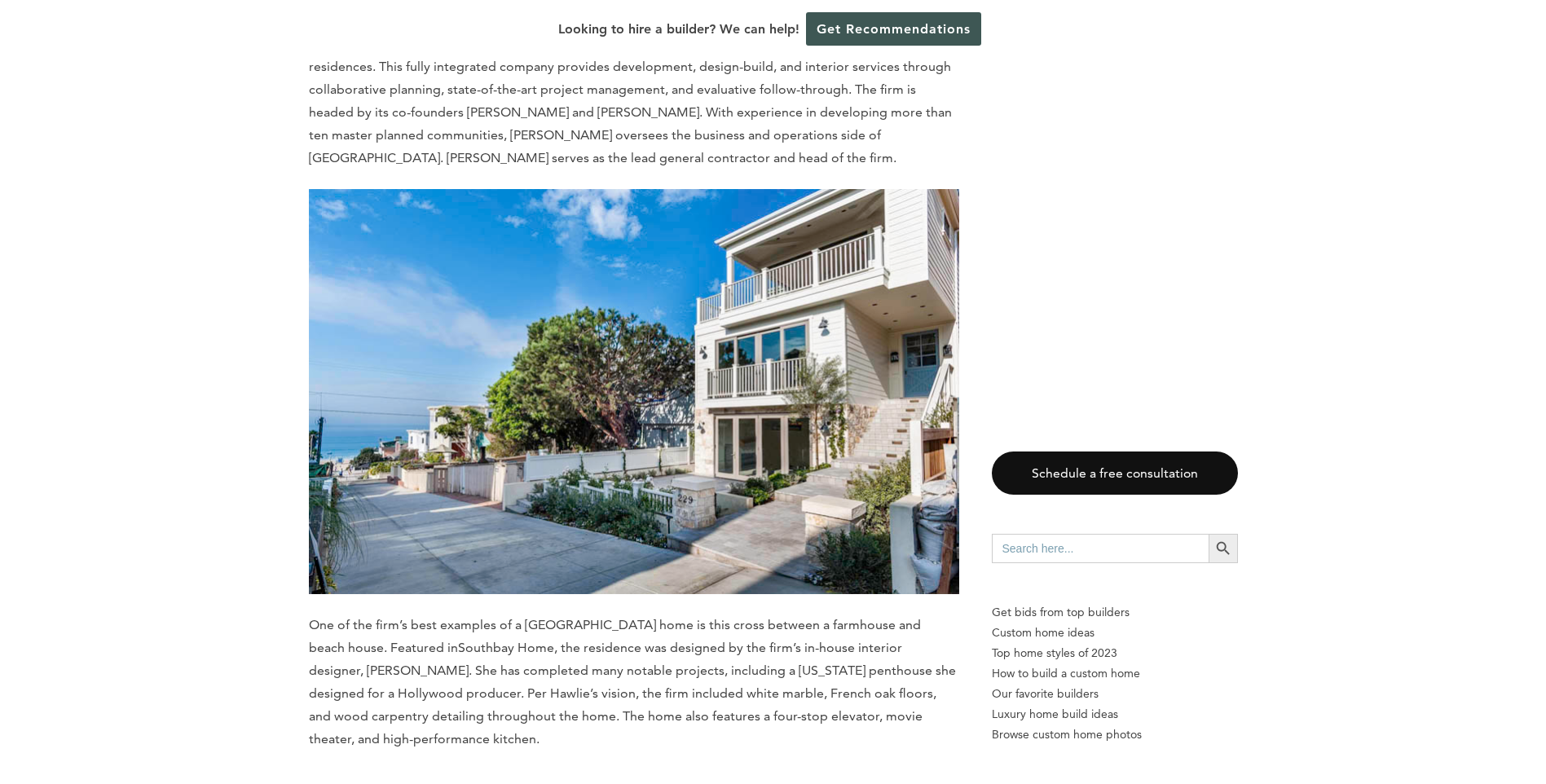
scroll to position [16050, 0]
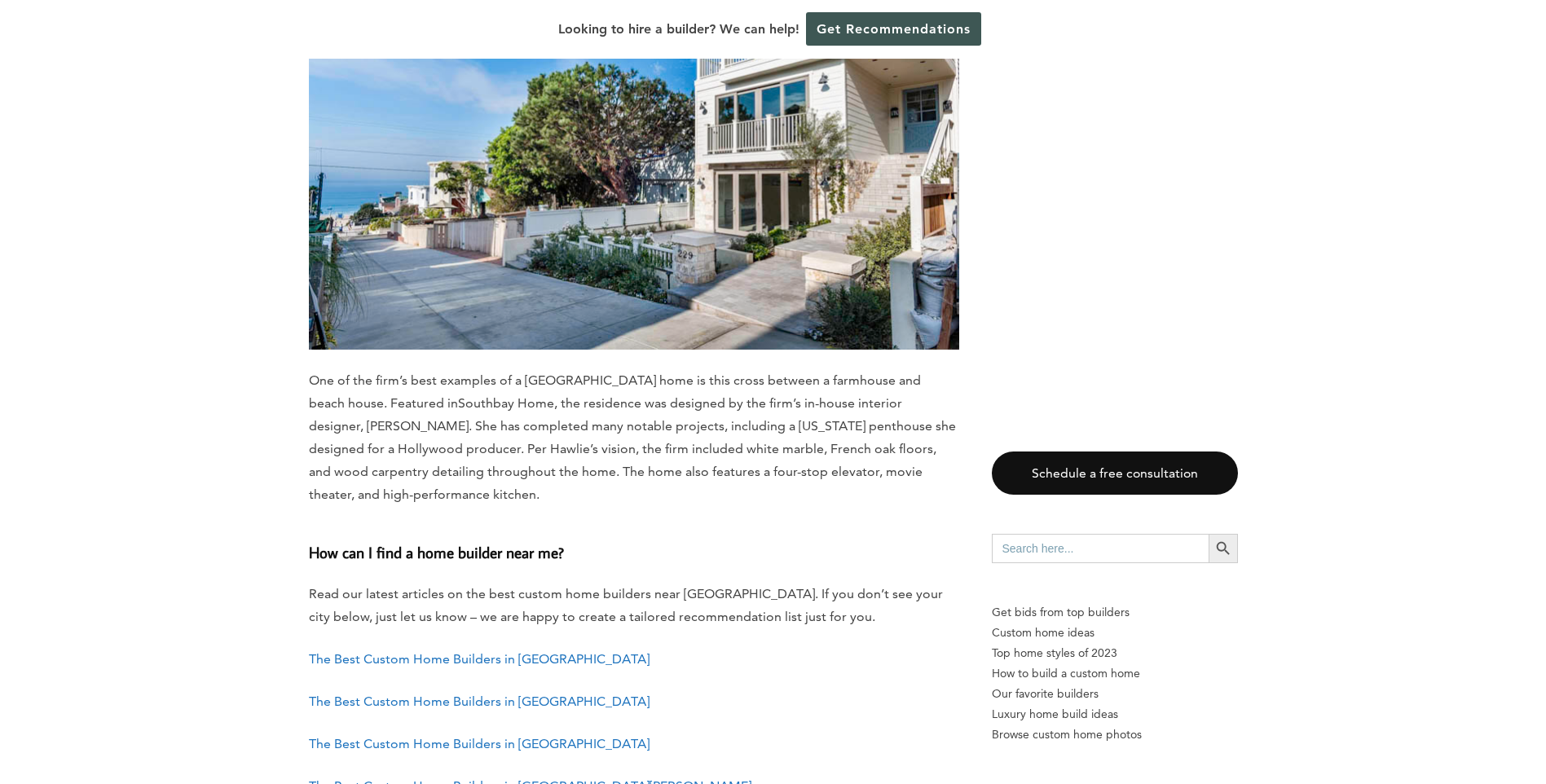
click at [527, 736] on link "The Best Custom Home Builders in [GEOGRAPHIC_DATA]" at bounding box center [479, 743] width 340 height 16
click at [457, 651] on link "The Best Custom Home Builders in [GEOGRAPHIC_DATA]" at bounding box center [479, 659] width 340 height 16
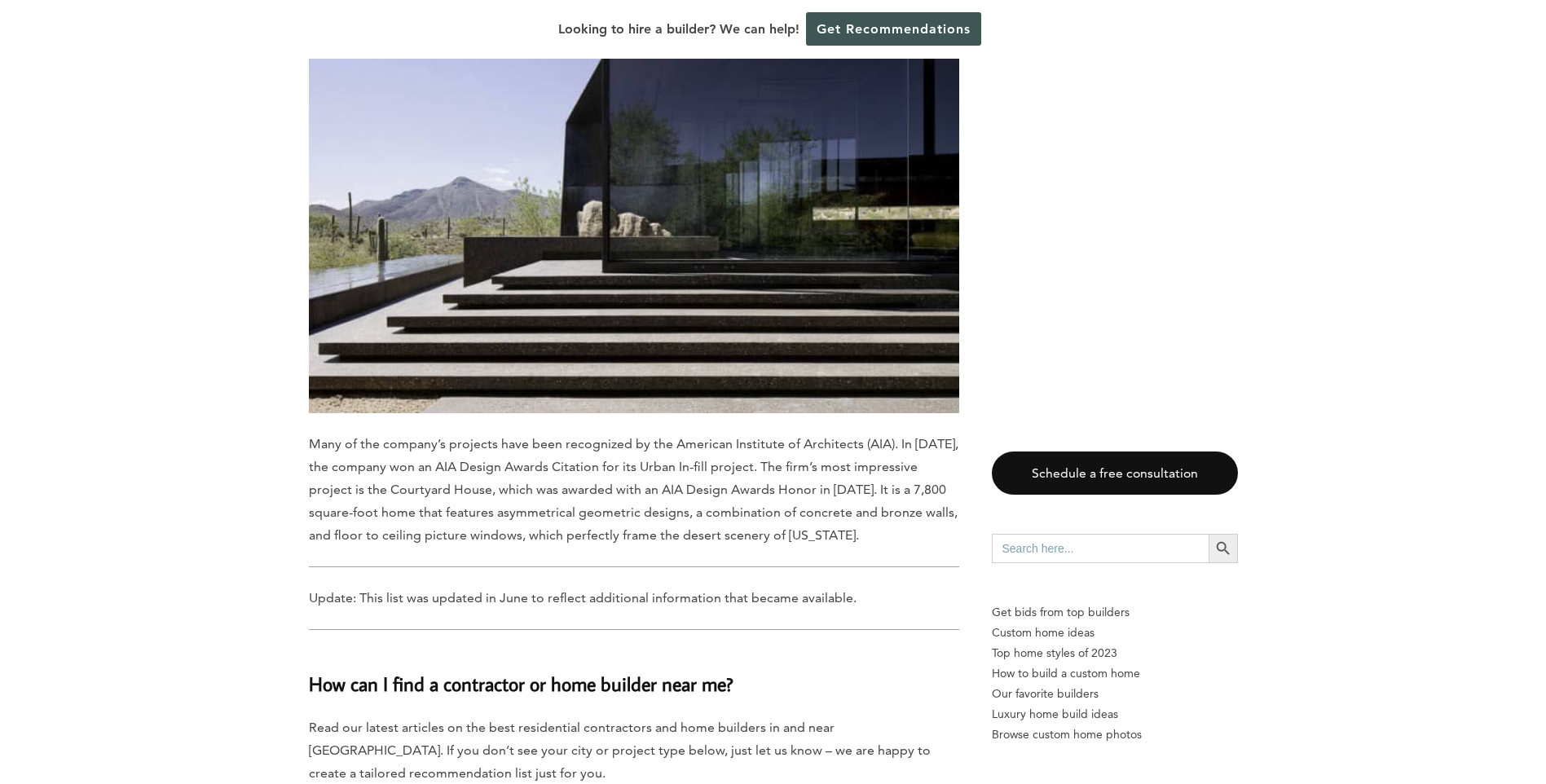
scroll to position [11243, 0]
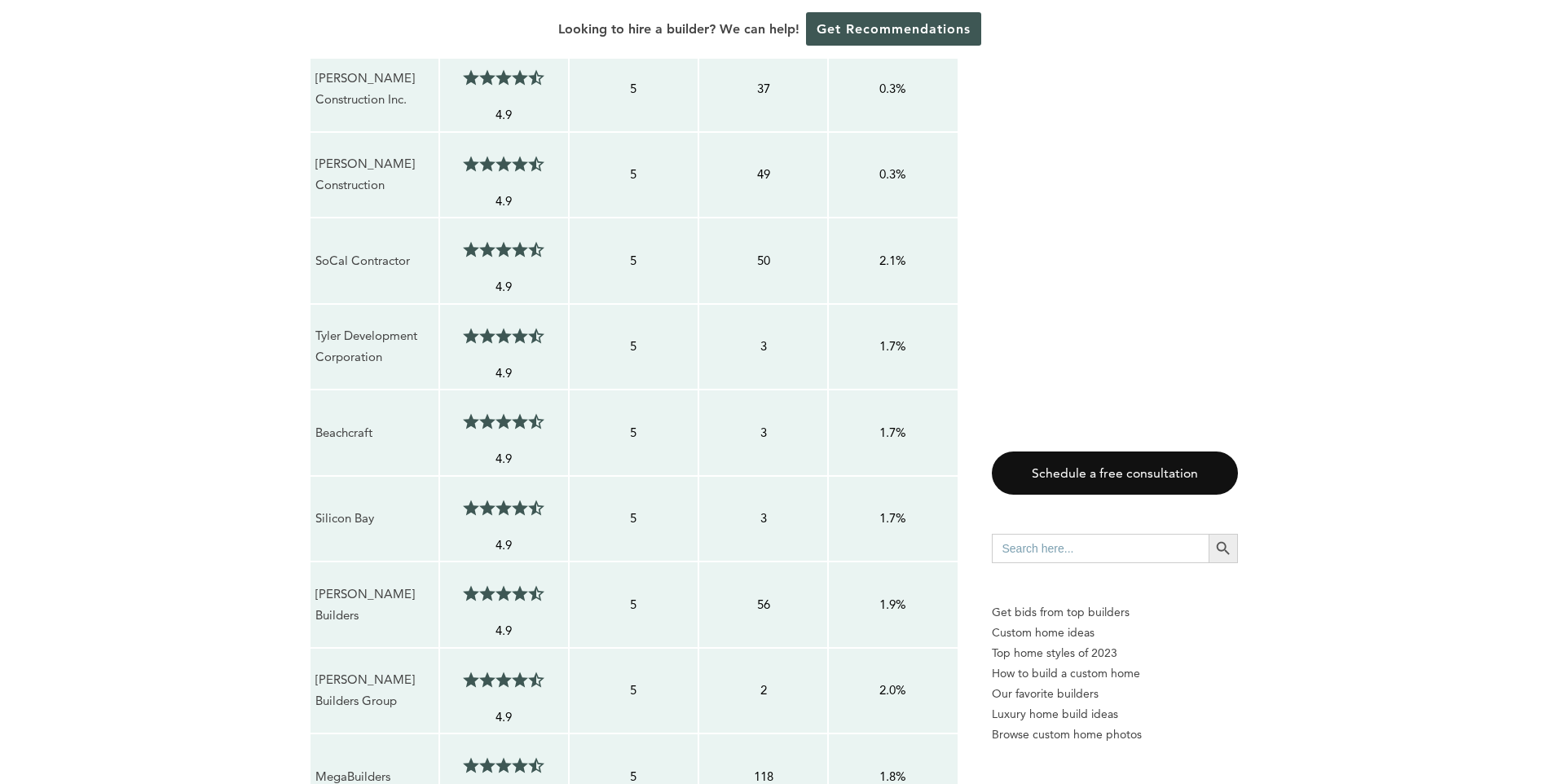
scroll to position [1385, 0]
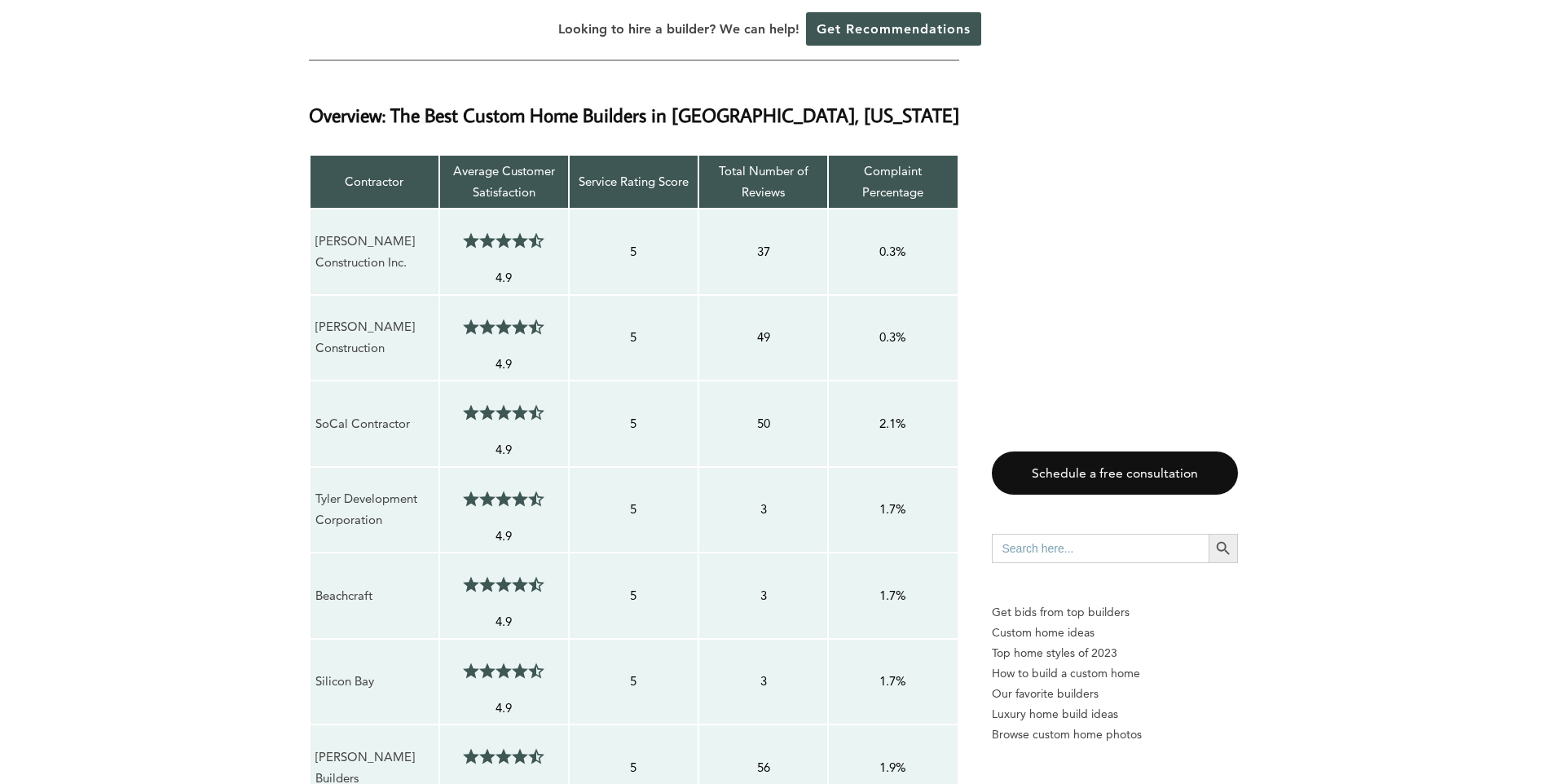
click at [392, 231] on p "Houck Construction Inc." at bounding box center [374, 252] width 118 height 44
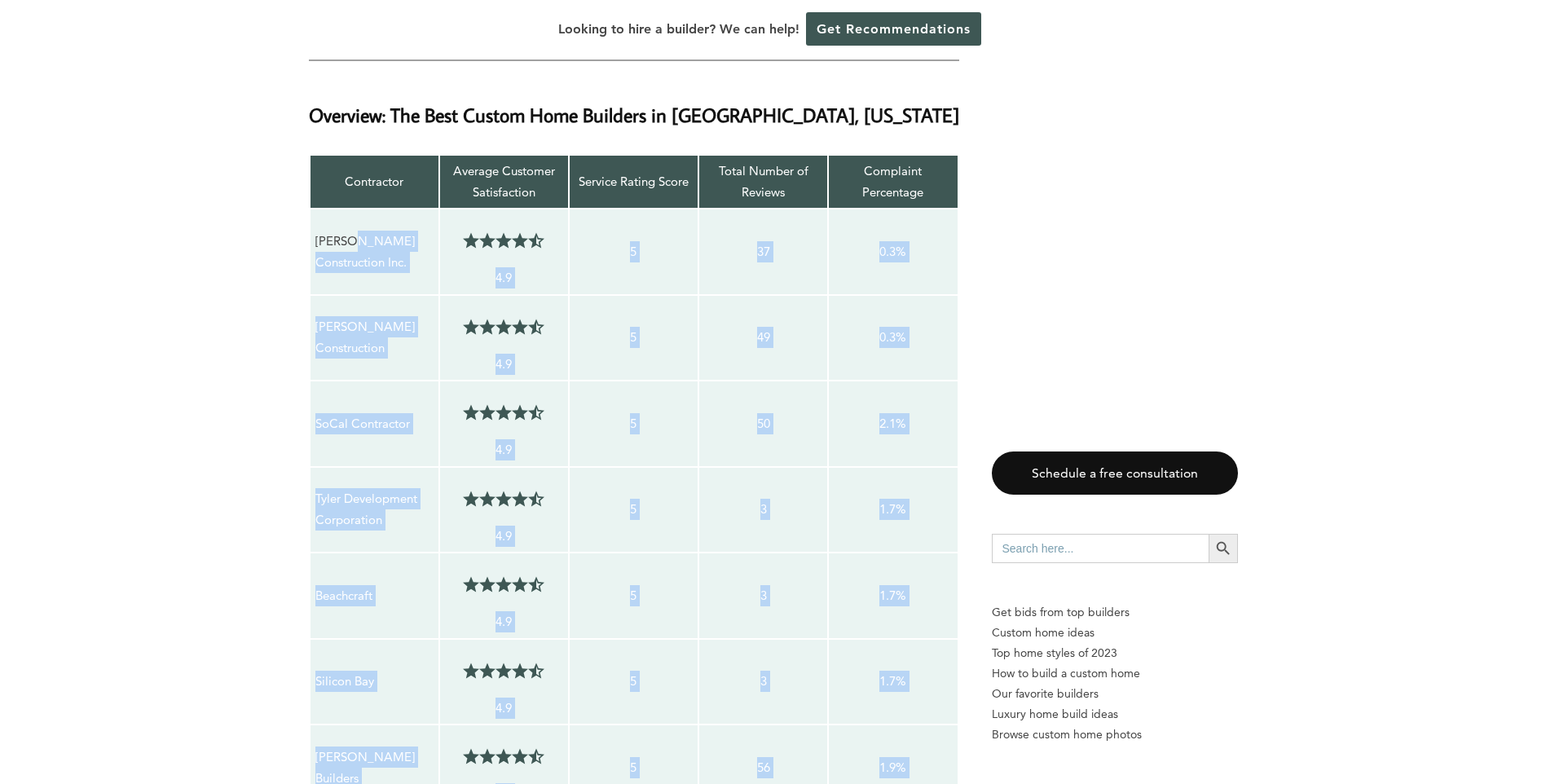
drag, startPoint x: 392, startPoint y: 172, endPoint x: 433, endPoint y: 767, distance: 596.4
click at [433, 767] on tbody "Contractor Average Customer Satisfaction Service Rating Score Total Number of R…" at bounding box center [633, 784] width 648 height 1258
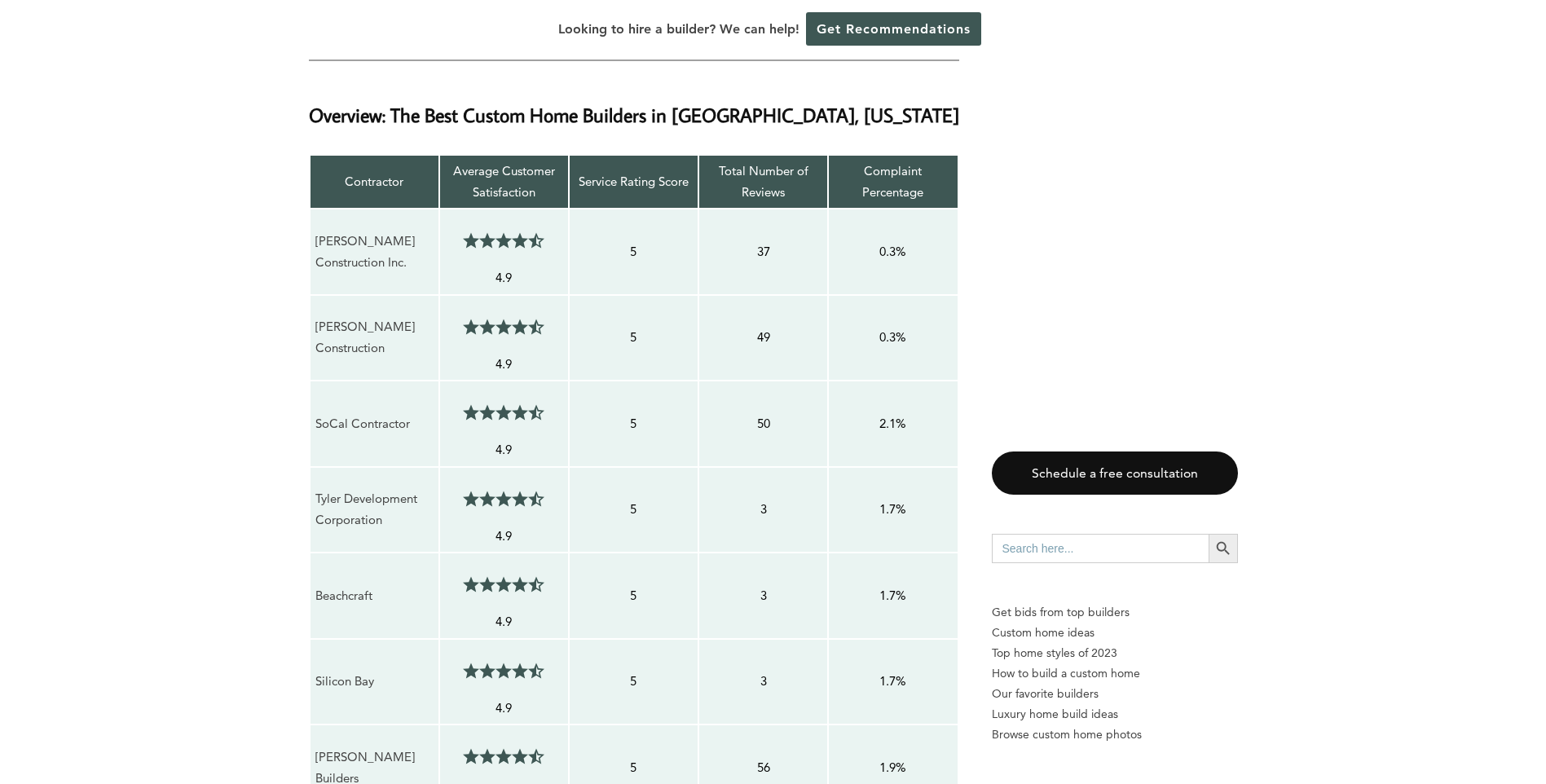
click at [332, 231] on p "Houck Construction Inc." at bounding box center [374, 252] width 118 height 44
click at [317, 231] on p "Houck Construction Inc." at bounding box center [374, 252] width 118 height 44
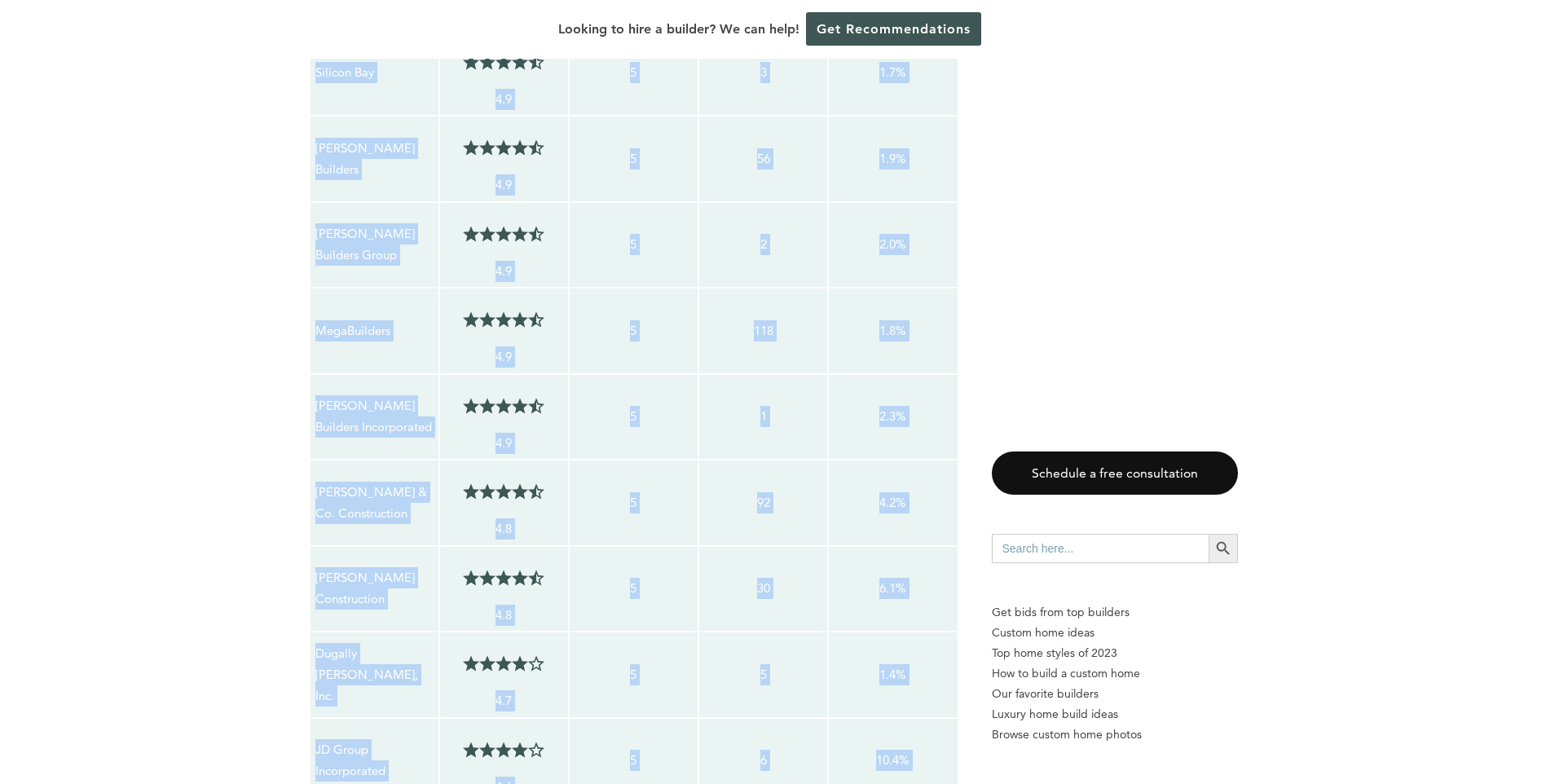
scroll to position [2039, 0]
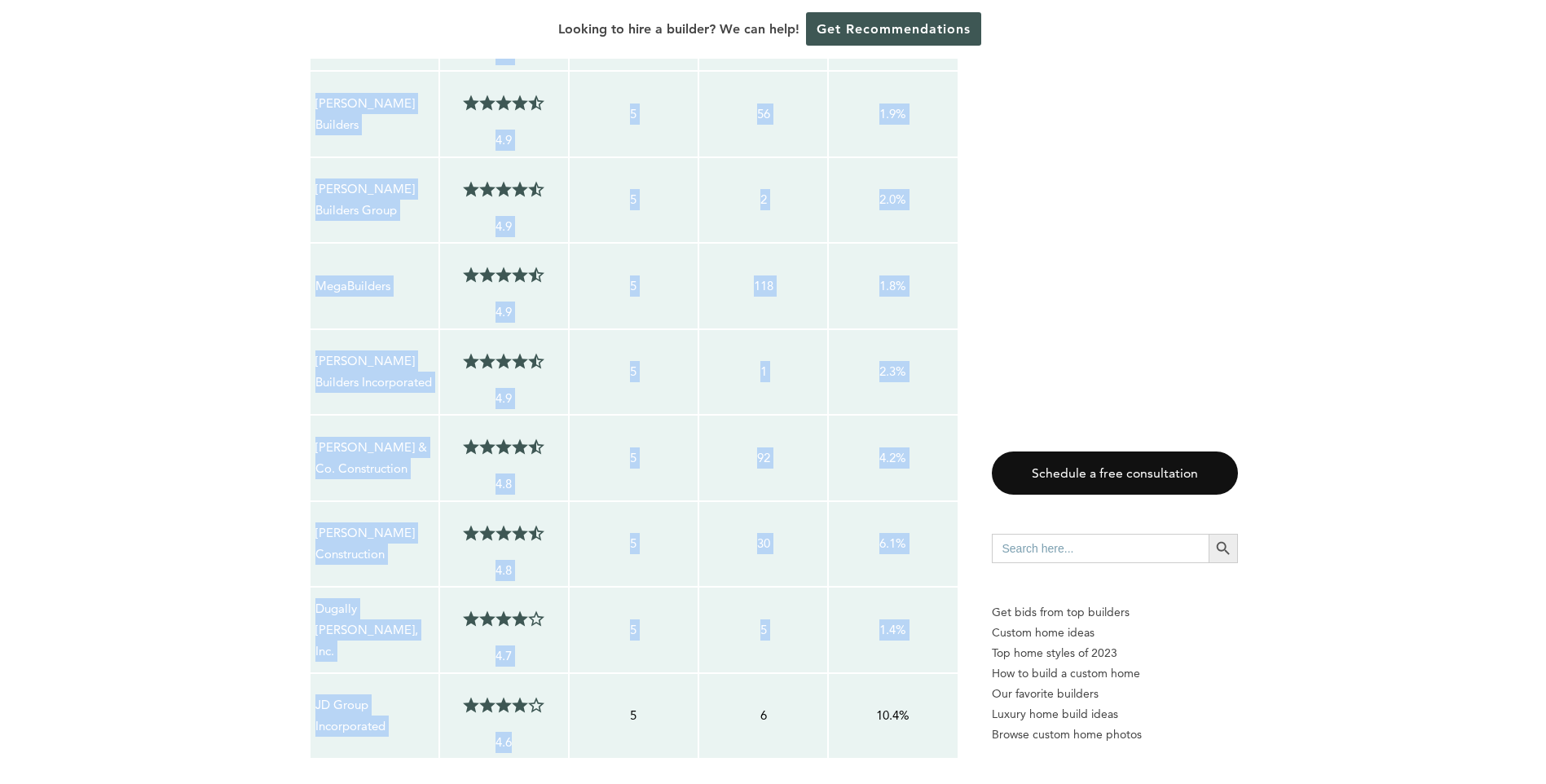
drag, startPoint x: 317, startPoint y: 176, endPoint x: 493, endPoint y: 622, distance: 479.5
click at [493, 622] on tbody "Contractor Average Customer Satisfaction Service Rating Score Total Number of R…" at bounding box center [633, 130] width 648 height 1258
drag, startPoint x: 493, startPoint y: 622, endPoint x: 405, endPoint y: 553, distance: 111.8
copy tbody "Houck Construction Inc. 4.5/5 4.9 5 37 0.3% Allen Construction 4.5/5 4.9 5 49 0…"
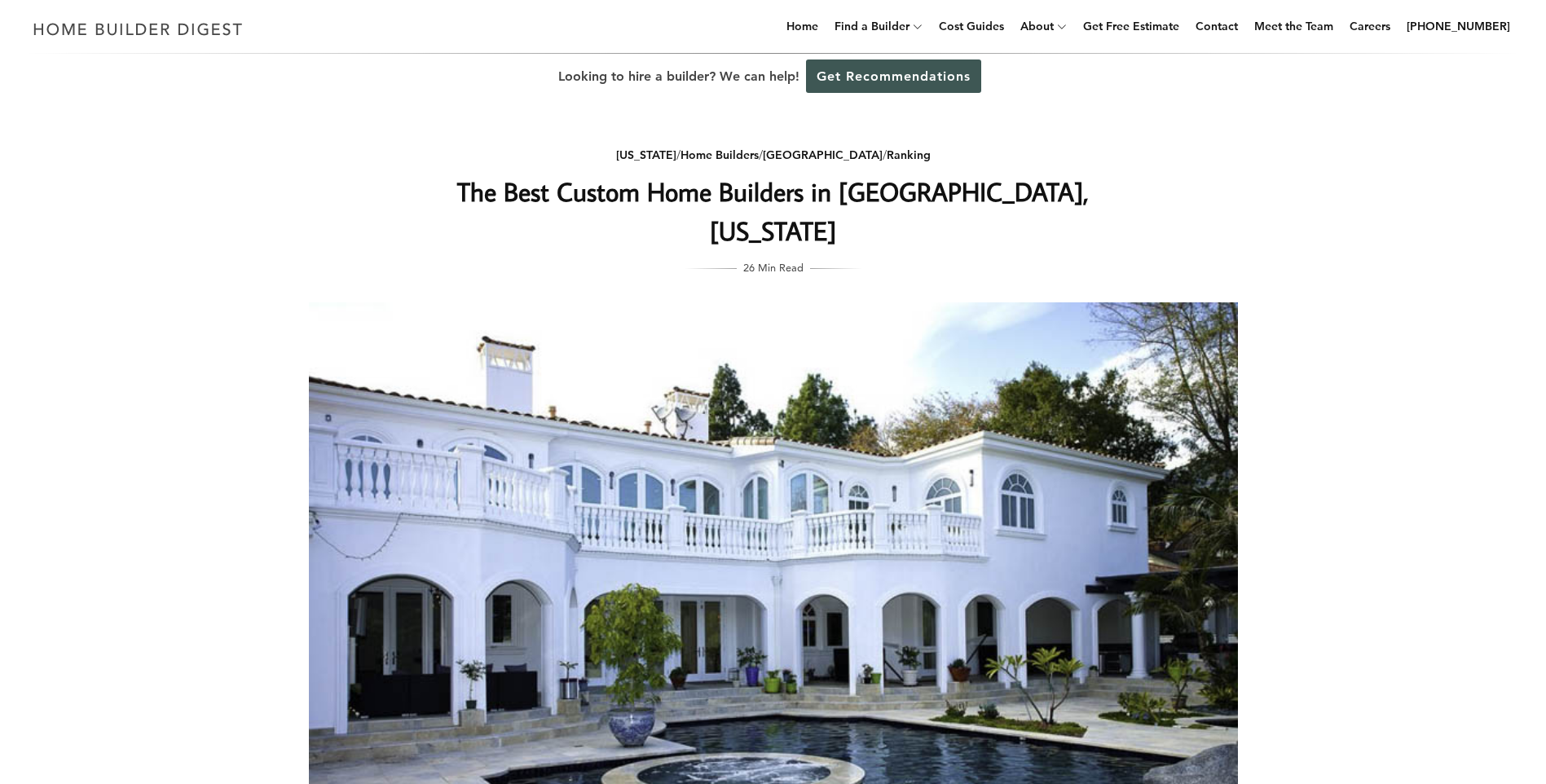
scroll to position [0, 0]
